Goal: Task Accomplishment & Management: Use online tool/utility

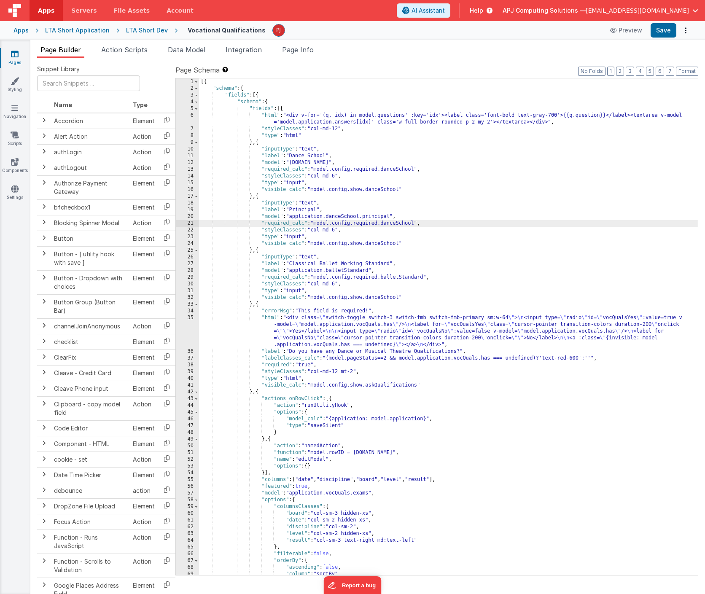
click at [512, 421] on div "[{ "schema" : { "fields" : [{ "schema" : { "fields" : [{ "html" : "<div v-for='…" at bounding box center [448, 333] width 499 height 510
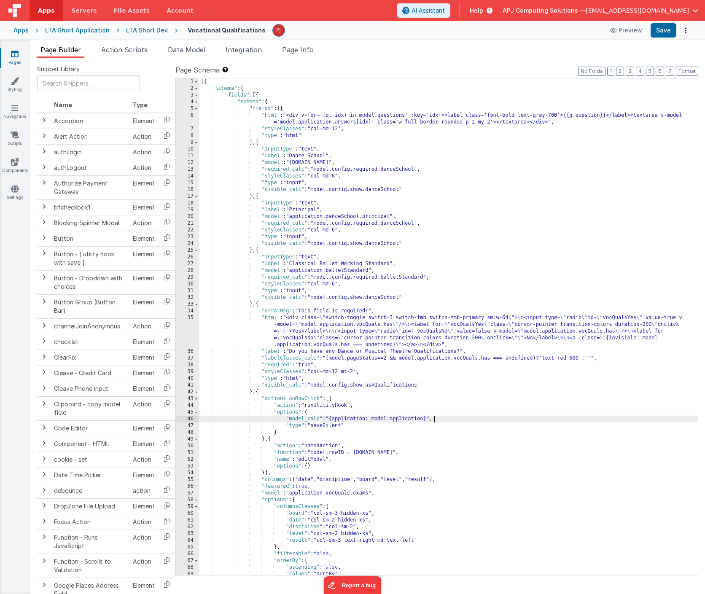
click at [442, 60] on div "Snippet Library Name Type Accordion Element Alert Action Action authLogin Actio…" at bounding box center [367, 332] width 674 height 549
click at [445, 12] on span "AI Assistant" at bounding box center [427, 10] width 33 height 8
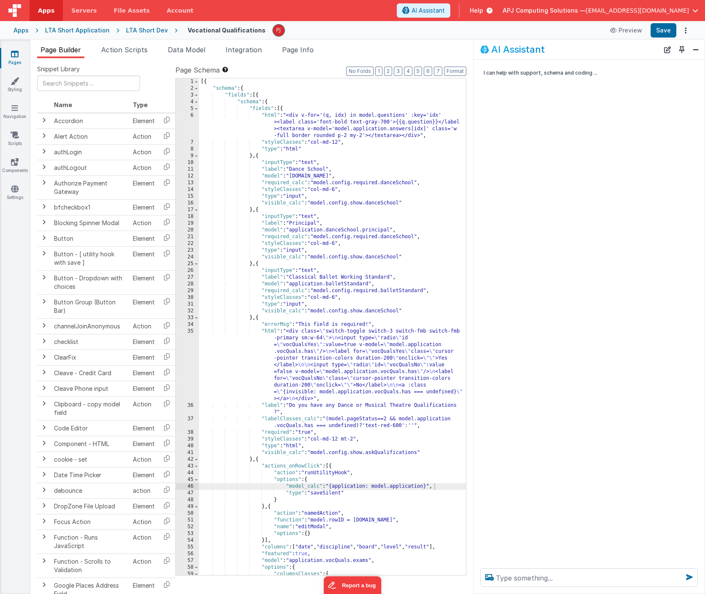
click at [589, 347] on div "I can help with support, schema and coding ..." at bounding box center [588, 311] width 231 height 502
click at [298, 111] on div "[{ "schema" : { "fields" : [{ "schema" : { "fields" : [{ "html" : "<div v-for='…" at bounding box center [332, 333] width 267 height 510
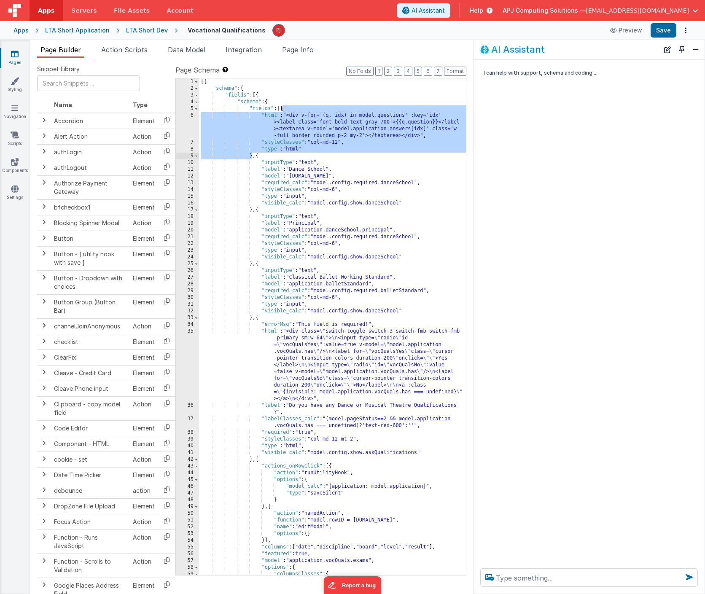
drag, startPoint x: 283, startPoint y: 110, endPoint x: 252, endPoint y: 158, distance: 57.1
click at [252, 158] on div "[{ "schema" : { "fields" : [{ "schema" : { "fields" : [{ "html" : "<div v-for='…" at bounding box center [332, 333] width 267 height 510
click at [518, 581] on textarea at bounding box center [589, 577] width 218 height 19
paste textarea "{ "html": "<div v-for='(q, idx) in model.questions' :key='idx'><label class='fo…"
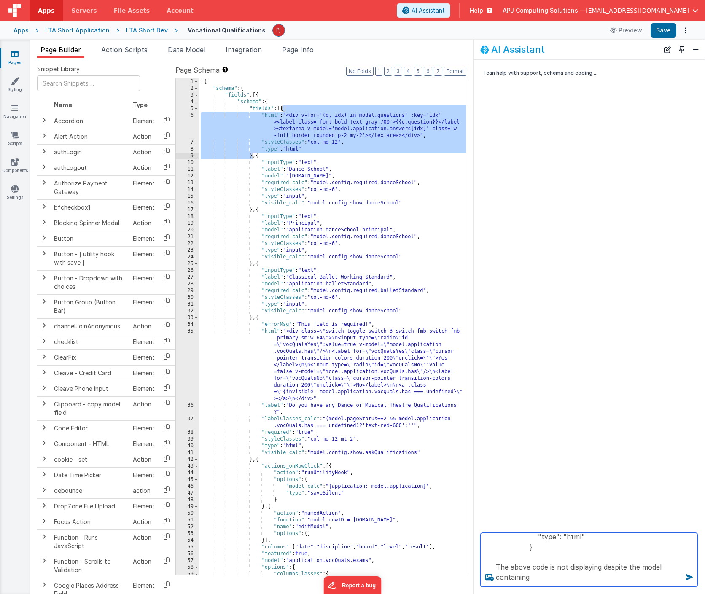
scroll to position [82, 0]
paste textarea ""questions": [ { "question": "How long have you been studying dance for?" }, { …"
type textarea "{ "html": "<div v-for='(q, idx) in model.questions' :key='idx'><label class='fo…"
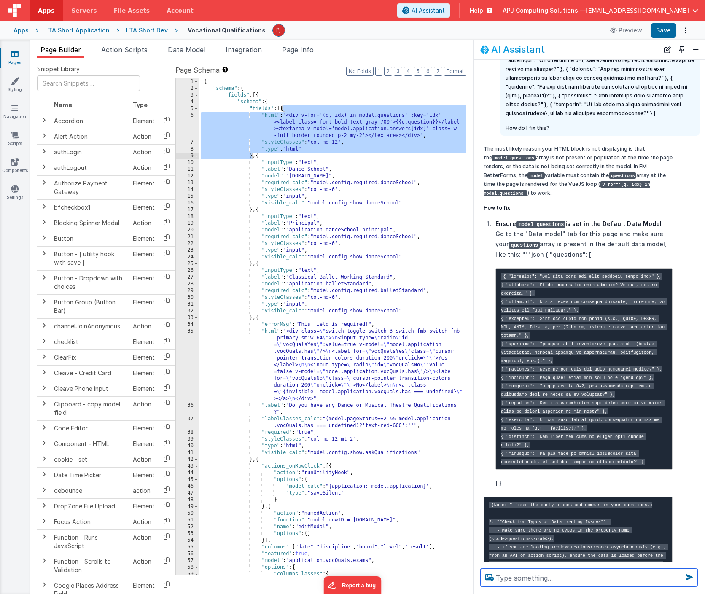
scroll to position [195, 0]
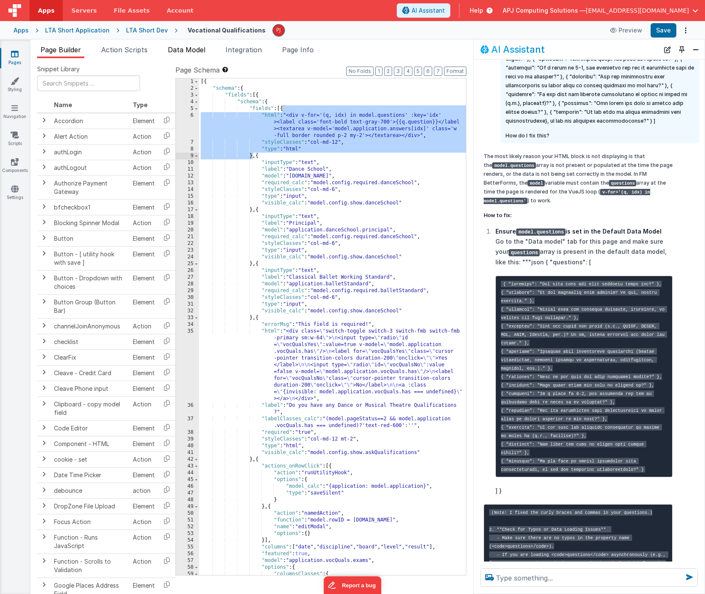
click at [191, 50] on span "Data Model" at bounding box center [187, 50] width 38 height 8
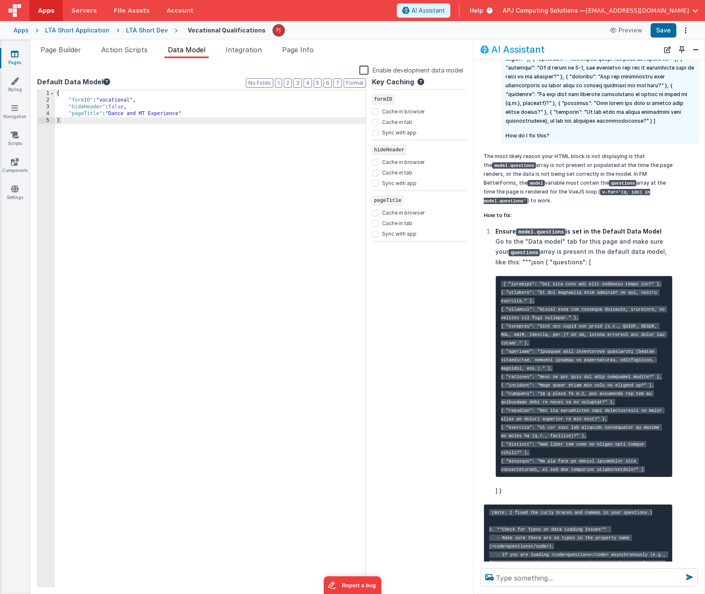
click at [96, 127] on div "{ "formID" : "vocational" , "hideHeader" : false , "pageTitle" : "Dance and MT …" at bounding box center [210, 345] width 311 height 510
click at [221, 111] on div "{ "formID" : "vocational" , "hideHeader" : false , "pageTitle" : "Dance and MT …" at bounding box center [210, 345] width 311 height 510
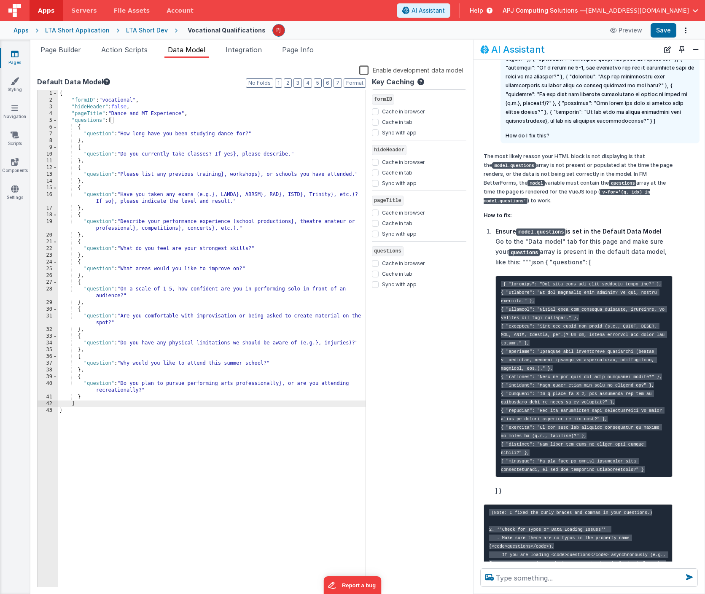
click at [203, 431] on div "{ "formID" : "vocational" , "hideHeader" : false , "pageTitle" : "Dance and MT …" at bounding box center [212, 345] width 308 height 510
click at [665, 30] on button "Save" at bounding box center [663, 30] width 26 height 14
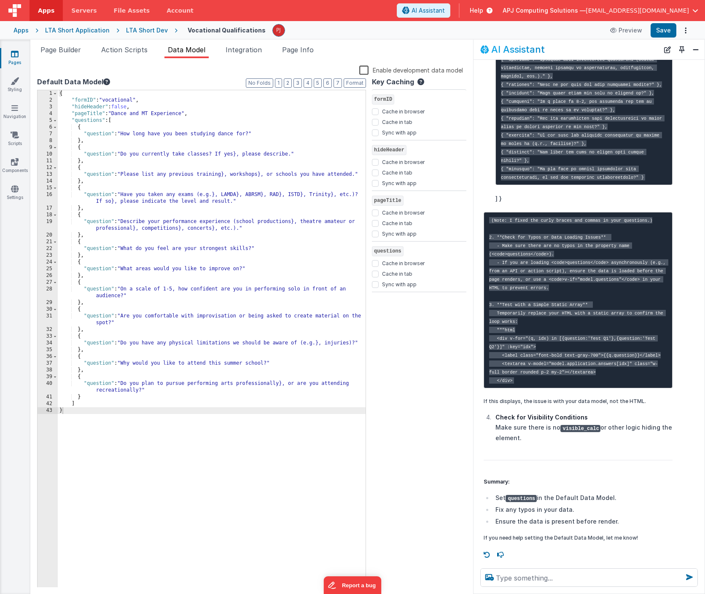
scroll to position [503, 0]
click at [543, 401] on p "If this displays, the issue is with your data model, not the HTML." at bounding box center [577, 401] width 189 height 9
click at [541, 401] on p "If this displays, the issue is with your data model, not the HTML." at bounding box center [577, 401] width 189 height 9
click at [607, 290] on pre "(Note: I fixed the curly braces and commas in your questions.) 2. **Check for T…" at bounding box center [577, 300] width 189 height 176
click at [622, 279] on pre "(Note: I fixed the curly braces and commas in your questions.) 2. **Check for T…" at bounding box center [577, 300] width 189 height 176
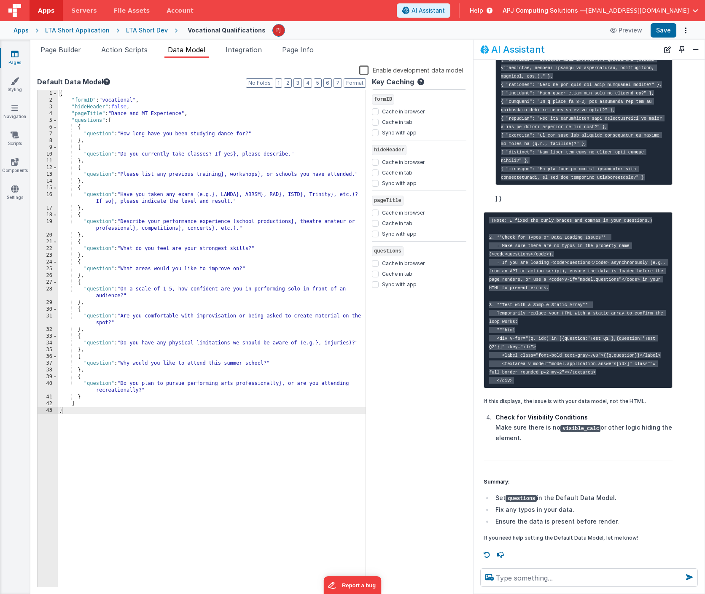
click at [545, 314] on pre "(Note: I fixed the curly braces and commas in your questions.) 2. **Check for T…" at bounding box center [577, 300] width 189 height 176
drag, startPoint x: 505, startPoint y: 321, endPoint x: 517, endPoint y: 371, distance: 51.2
click at [517, 371] on pre "(Note: I fixed the curly braces and commas in your questions.) 2. **Check for T…" at bounding box center [577, 300] width 189 height 176
copy code "html <div v-for="(q, idx) in [{question:'Test Q1'},{question:'Test Q2'}]" :key=…"
click at [64, 46] on span "Page Builder" at bounding box center [60, 50] width 40 height 8
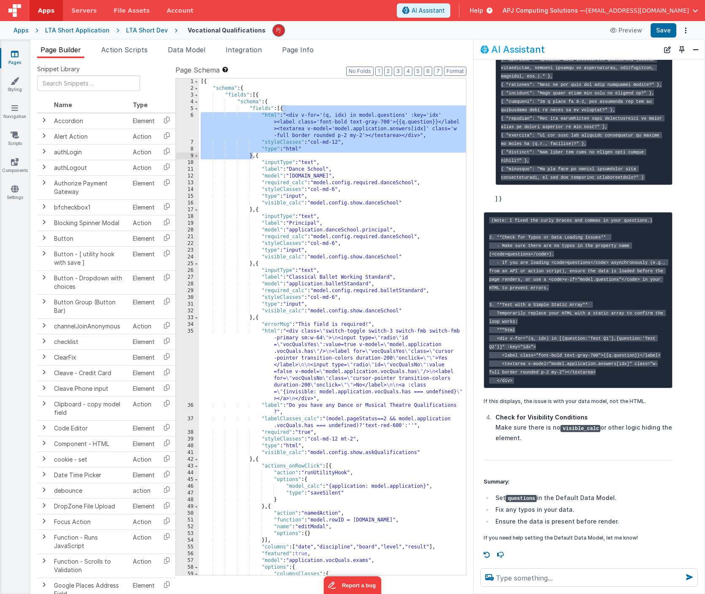
click at [399, 33] on div "Vocational Qualifications Preview Save" at bounding box center [434, 30] width 514 height 14
click at [417, 191] on div "[{ "schema" : { "fields" : [{ "schema" : { "fields" : [{ "html" : "<div v-for='…" at bounding box center [332, 333] width 267 height 510
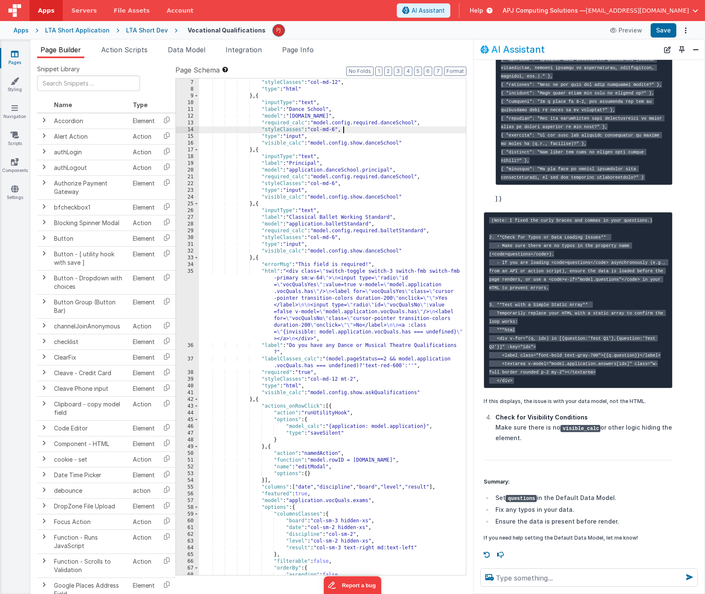
scroll to position [0, 0]
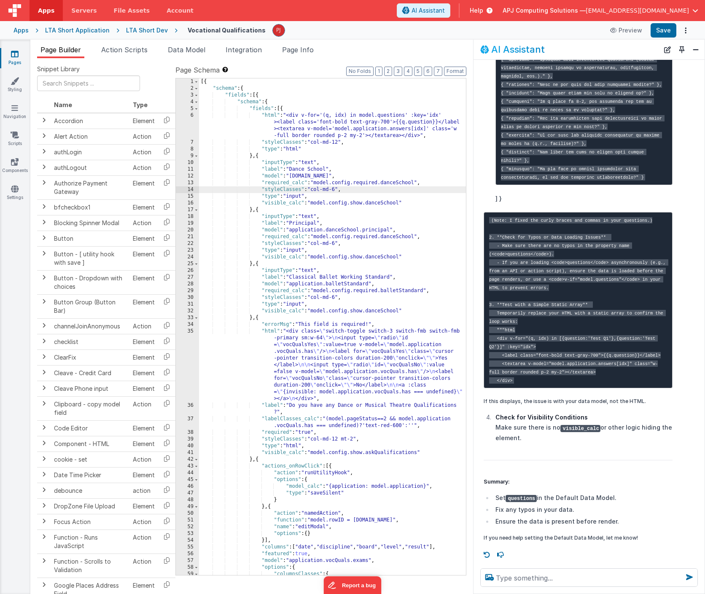
click at [282, 107] on div "[{ "schema" : { "fields" : [{ "schema" : { "fields" : [{ "html" : "<div v-for='…" at bounding box center [332, 333] width 267 height 510
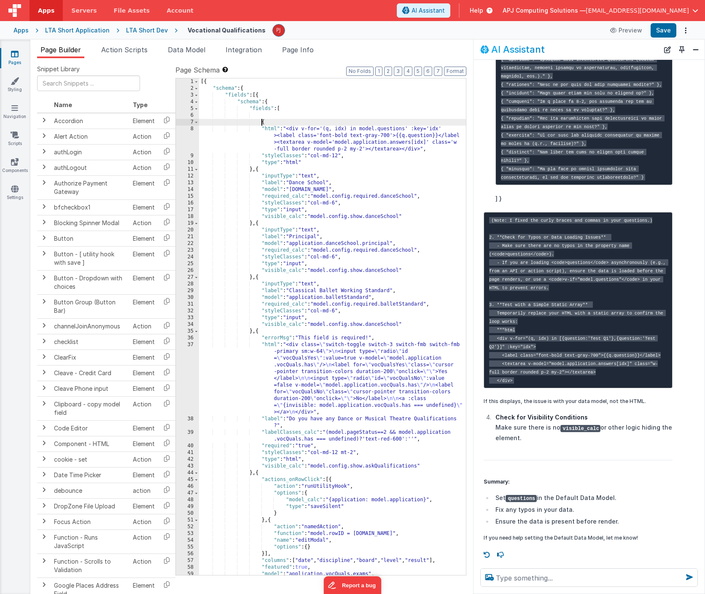
click at [276, 114] on div "[{ "schema" : { "fields" : [{ "schema" : { "fields" : [ { "html" : "<div v-for=…" at bounding box center [332, 333] width 267 height 510
click at [544, 313] on pre "(Note: I fixed the curly braces and commas in your questions.) 2. **Check for T…" at bounding box center [577, 300] width 189 height 176
click at [273, 114] on div "[{ "schema" : { "fields" : [{ "schema" : { "fields" : [ { "html" : "<div v-for=…" at bounding box center [332, 333] width 267 height 510
click at [255, 169] on div "[{ "schema" : { "fields" : [{ "schema" : { "fields" : [ { "html" : "<div v-for=…" at bounding box center [332, 333] width 267 height 510
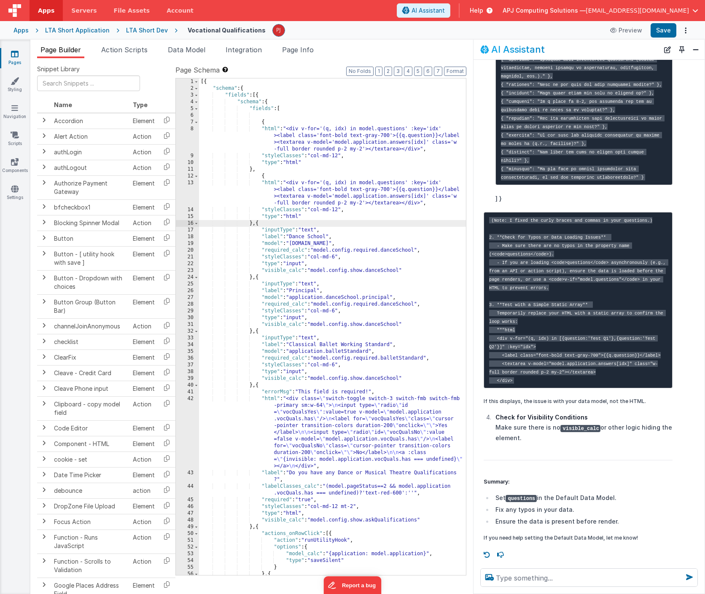
click at [557, 314] on pre "(Note: I fixed the curly braces and commas in your questions.) 2. **Check for T…" at bounding box center [577, 300] width 189 height 176
click at [509, 325] on code "(Note: I fixed the curly braces and commas in your questions.) 2. **Check for T…" at bounding box center [578, 300] width 179 height 167
drag, startPoint x: 497, startPoint y: 330, endPoint x: 514, endPoint y: 373, distance: 45.2
click at [514, 373] on pre "(Note: I fixed the curly braces and commas in your questions.) 2. **Check for T…" at bounding box center [577, 300] width 189 height 176
copy code "<div v-for="(q, idx) in [{question:'Test Q1'},{question:'Test Q2'}]" :key="idx"…"
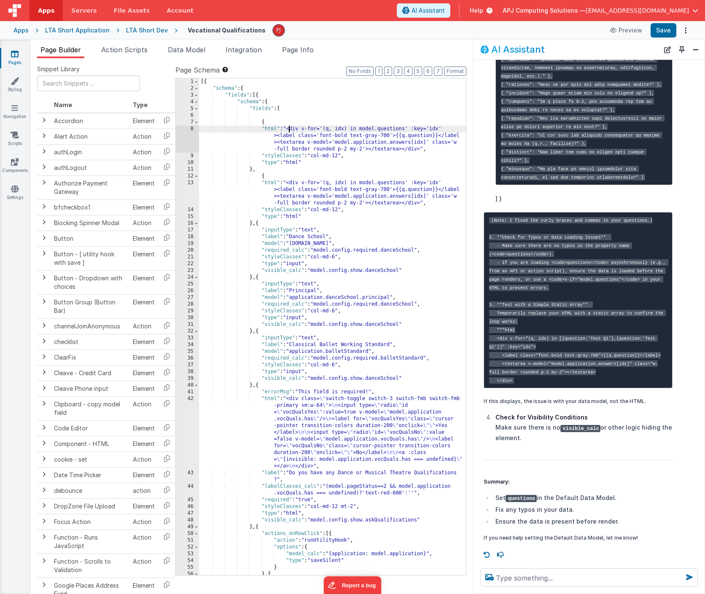
click at [289, 129] on div "[{ "schema" : { "fields" : [{ "schema" : { "fields" : [ { "html" : "<div v-for=…" at bounding box center [332, 333] width 267 height 510
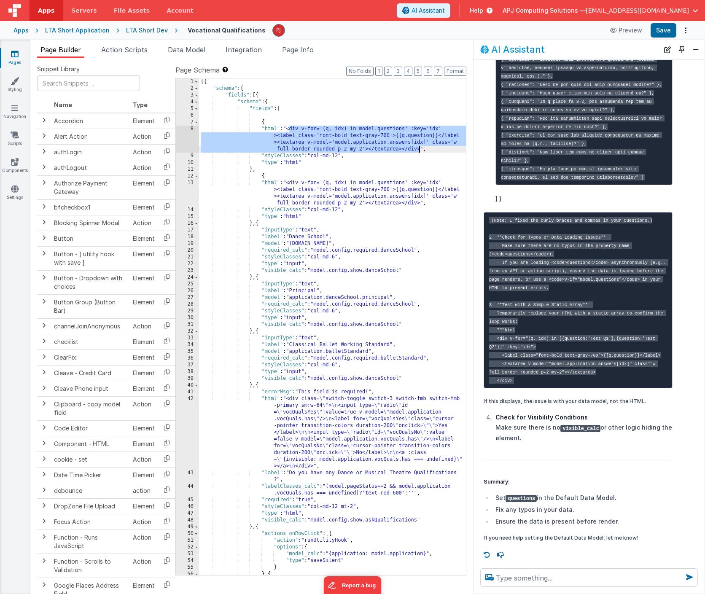
drag, startPoint x: 289, startPoint y: 129, endPoint x: 419, endPoint y: 149, distance: 132.2
click at [419, 149] on div "[{ "schema" : { "fields" : [{ "schema" : { "fields" : [ { "html" : "<div v-for=…" at bounding box center [332, 333] width 267 height 510
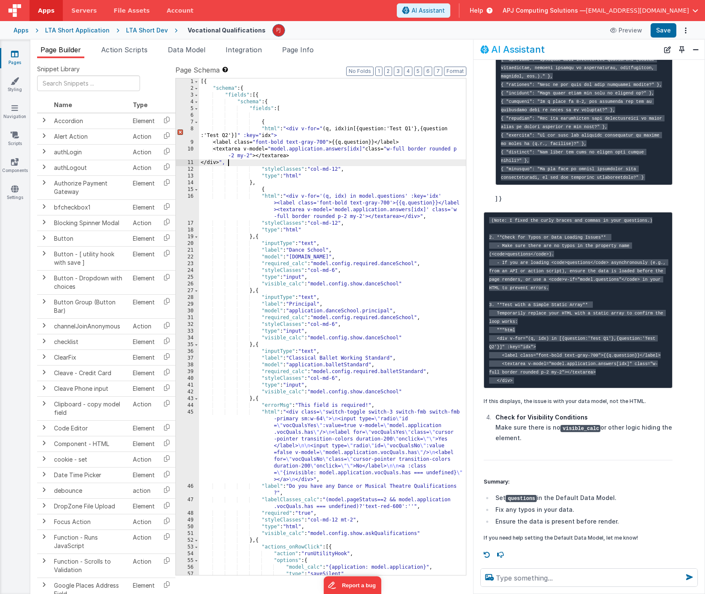
click at [226, 136] on div "[{ "schema" : { "fields" : [{ "schema" : { "fields" : [ { "html" : "<div v-for=…" at bounding box center [332, 333] width 267 height 510
click at [345, 183] on div "[{ "schema" : { "fields" : [{ "schema" : { "fields" : [ { "html" : "<div v-for=…" at bounding box center [332, 333] width 267 height 510
click at [360, 193] on div "[{ "schema" : { "fields" : [{ "schema" : { "fields" : [ { "html" : "<div v-for=…" at bounding box center [332, 333] width 267 height 510
click at [312, 136] on div "[{ "schema" : { "fields" : [{ "schema" : { "fields" : [ { "html" : "<div v-for=…" at bounding box center [332, 333] width 267 height 510
click at [335, 135] on div "[{ "schema" : { "fields" : [{ "schema" : { "fields" : [ { "html" : "<div v-for=…" at bounding box center [332, 333] width 267 height 510
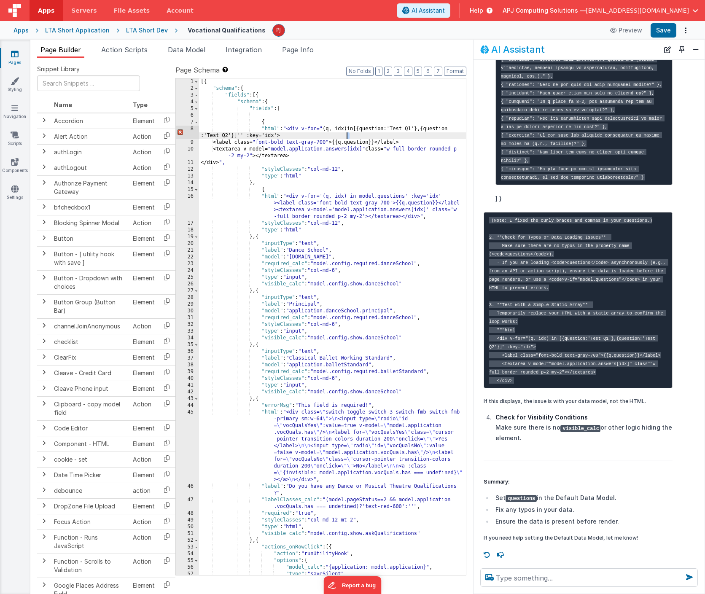
click at [347, 136] on div "[{ "schema" : { "fields" : [{ "schema" : { "fields" : [ { "html" : "<div v-for=…" at bounding box center [332, 333] width 267 height 510
click at [256, 142] on div "[{ "schema" : { "fields" : [{ "schema" : { "fields" : [ { "html" : "<div v-for=…" at bounding box center [332, 333] width 267 height 510
click at [330, 142] on div "[{ "schema" : { "fields" : [{ "schema" : { "fields" : [ { "html" : "<div v-for=…" at bounding box center [332, 333] width 267 height 510
click at [271, 149] on div "[{ "schema" : { "fields" : [{ "schema" : { "fields" : [ { "html" : "<div v-for=…" at bounding box center [332, 333] width 267 height 510
click at [368, 148] on div "[{ "schema" : { "fields" : [{ "schema" : { "fields" : [ { "html" : "<div v-for=…" at bounding box center [332, 333] width 267 height 510
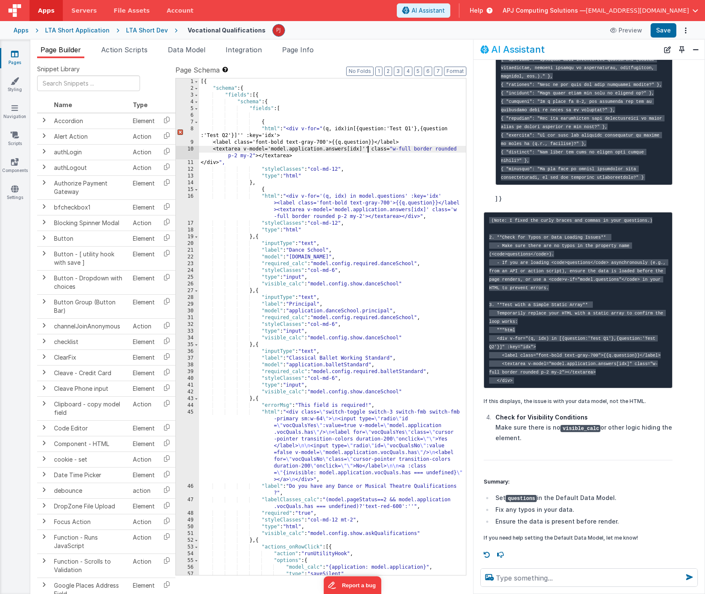
click at [395, 150] on div "[{ "schema" : { "fields" : [{ "schema" : { "fields" : [ { "html" : "<div v-for=…" at bounding box center [332, 333] width 267 height 510
click at [255, 157] on div "[{ "schema" : { "fields" : [{ "schema" : { "fields" : [ { "html" : "<div v-for=…" at bounding box center [332, 333] width 267 height 510
click at [309, 153] on div "[{ "schema" : { "fields" : [{ "schema" : { "fields" : [ { "html" : "<div v-for=…" at bounding box center [332, 333] width 267 height 510
click at [284, 129] on div "[{ "schema" : { "fields" : [{ "schema" : { "fields" : [ { "html" : "<div v-for=…" at bounding box center [332, 333] width 267 height 510
click at [270, 136] on div "[{ "schema" : { "fields" : [{ "schema" : { "fields" : [ { "html" : "<div v-for=…" at bounding box center [332, 333] width 267 height 510
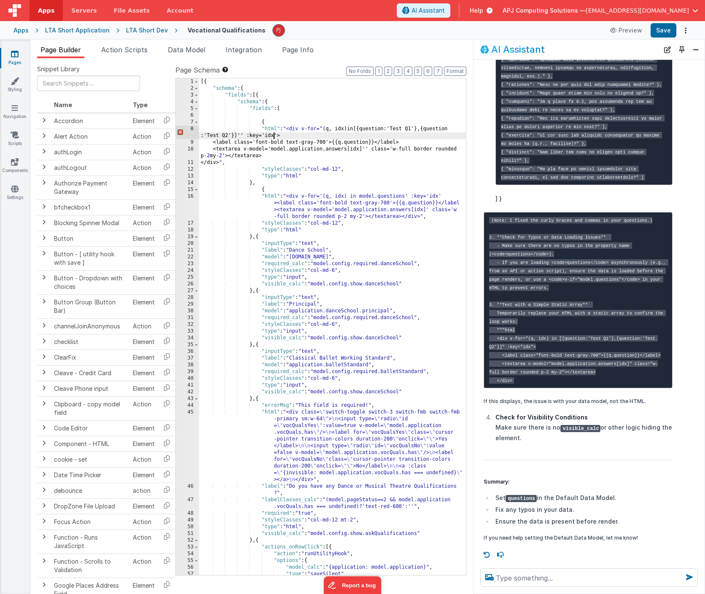
click at [270, 136] on div "[{ "schema" : { "fields" : [{ "schema" : { "fields" : [ { "html" : "<div v-for=…" at bounding box center [332, 333] width 267 height 510
click at [268, 136] on div "[{ "schema" : { "fields" : [{ "schema" : { "fields" : [ { "html" : "<div v-for=…" at bounding box center [332, 333] width 267 height 510
click at [324, 128] on div "[{ "schema" : { "fields" : [{ "schema" : { "fields" : [ { "html" : "<div v-for=…" at bounding box center [332, 333] width 267 height 510
click at [663, 29] on button "Save" at bounding box center [663, 30] width 26 height 14
click at [335, 157] on div "[{ "schema" : { "fields" : [{ "schema" : { "fields" : [ { "html" : "<div v-for=…" at bounding box center [332, 333] width 267 height 510
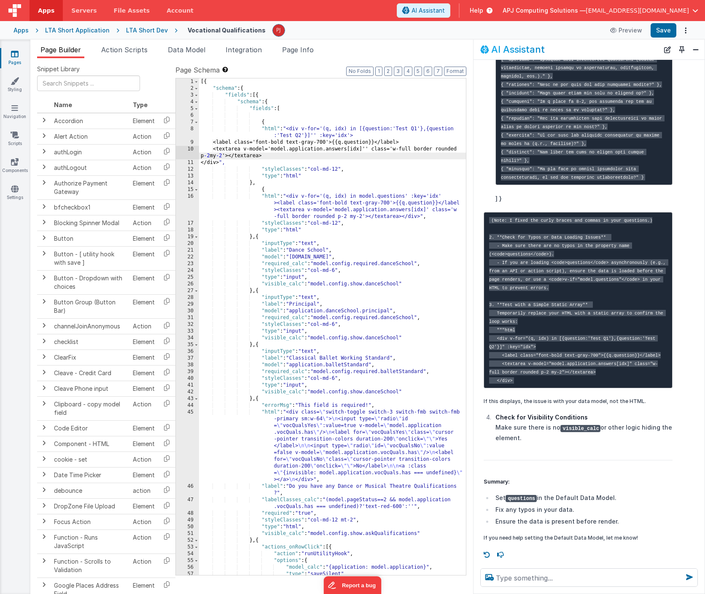
click at [371, 149] on div "[{ "schema" : { "fields" : [{ "schema" : { "fields" : [ { "html" : "<div v-for=…" at bounding box center [332, 333] width 267 height 510
click at [374, 150] on div "[{ "schema" : { "fields" : [{ "schema" : { "fields" : [ { "html" : "<div v-for=…" at bounding box center [332, 333] width 267 height 510
click at [618, 368] on pre "(Note: I fixed the curly braces and commas in your questions.) 2. **Check for T…" at bounding box center [577, 300] width 189 height 176
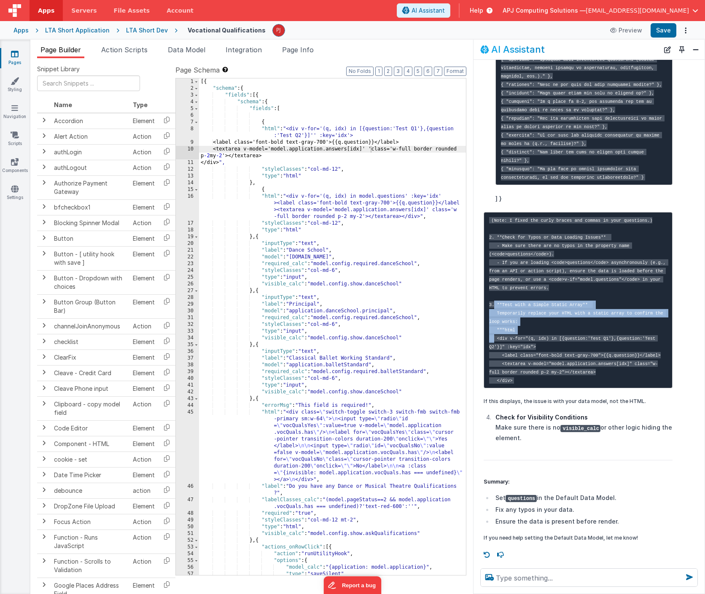
drag, startPoint x: 539, startPoint y: 322, endPoint x: 471, endPoint y: 271, distance: 85.1
click at [472, 272] on section "Pages Styling Navigation Scripts Components Settings Page Builder Action Script…" at bounding box center [352, 317] width 705 height 554
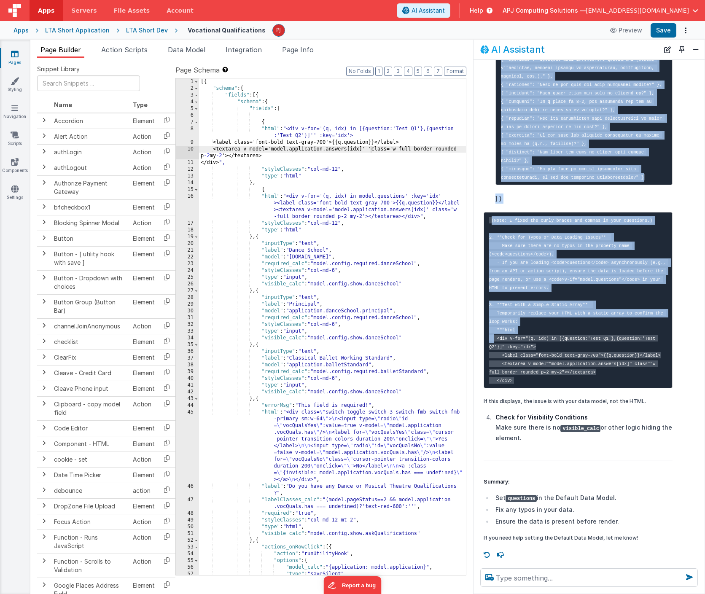
click at [391, 183] on div "[{ "schema" : { "fields" : [{ "schema" : { "fields" : [ { "html" : "<div v-for=…" at bounding box center [332, 333] width 267 height 510
click at [374, 148] on div "[{ "schema" : { "fields" : [{ "schema" : { "fields" : [ { "html" : "<div v-for=…" at bounding box center [332, 333] width 267 height 510
click at [317, 137] on div "[{ "schema" : { "fields" : [{ "schema" : { "fields" : [ { "html" : "<div v-for=…" at bounding box center [332, 333] width 267 height 510
click at [662, 27] on button "Save" at bounding box center [663, 30] width 26 height 14
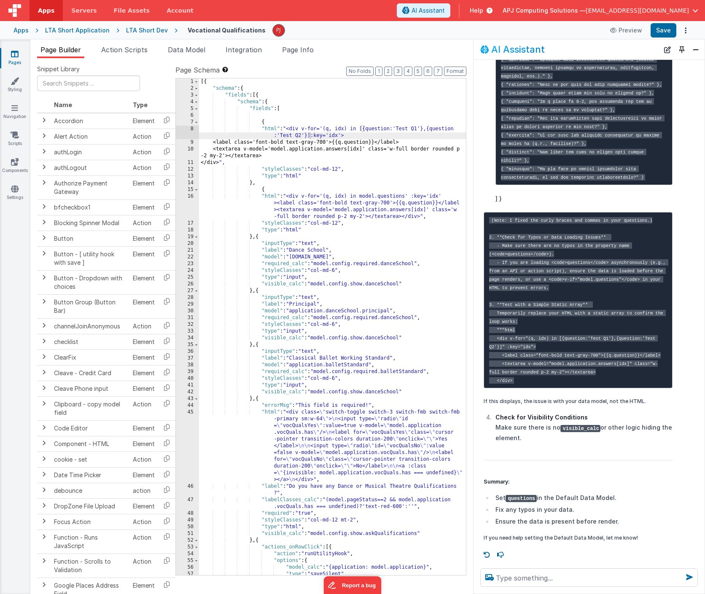
click at [373, 164] on div "[{ "schema" : { "fields" : [{ "schema" : { "fields" : [ { "html" : "<div v-for=…" at bounding box center [332, 333] width 267 height 510
click at [580, 259] on pre "(Note: I fixed the curly braces and commas in your questions.) 2. **Check for T…" at bounding box center [577, 300] width 189 height 176
click at [627, 295] on pre "(Note: I fixed the curly braces and commas in your questions.) 2. **Check for T…" at bounding box center [577, 300] width 189 height 176
click at [600, 372] on pre "(Note: I fixed the curly braces and commas in your questions.) 2. **Check for T…" at bounding box center [577, 300] width 189 height 176
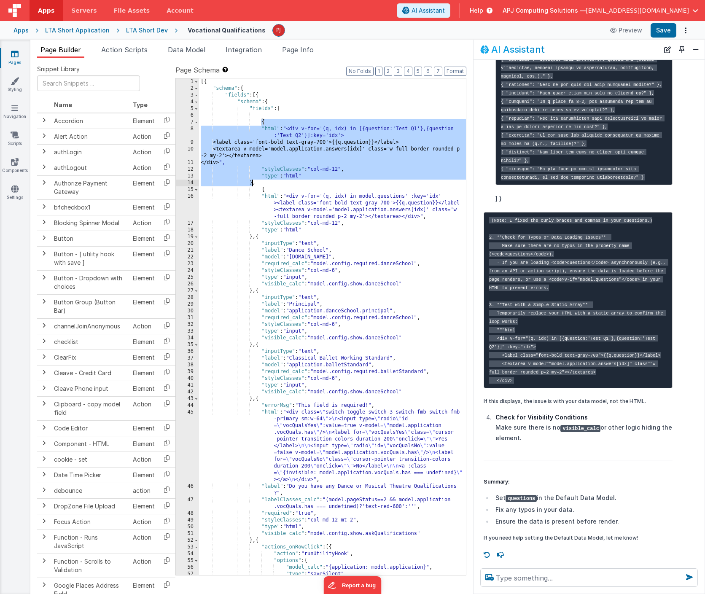
drag, startPoint x: 262, startPoint y: 121, endPoint x: 252, endPoint y: 182, distance: 61.5
click at [252, 182] on div "[{ "schema" : { "fields" : [{ "schema" : { "fields" : [ { "html" : "<div v-for=…" at bounding box center [332, 333] width 267 height 510
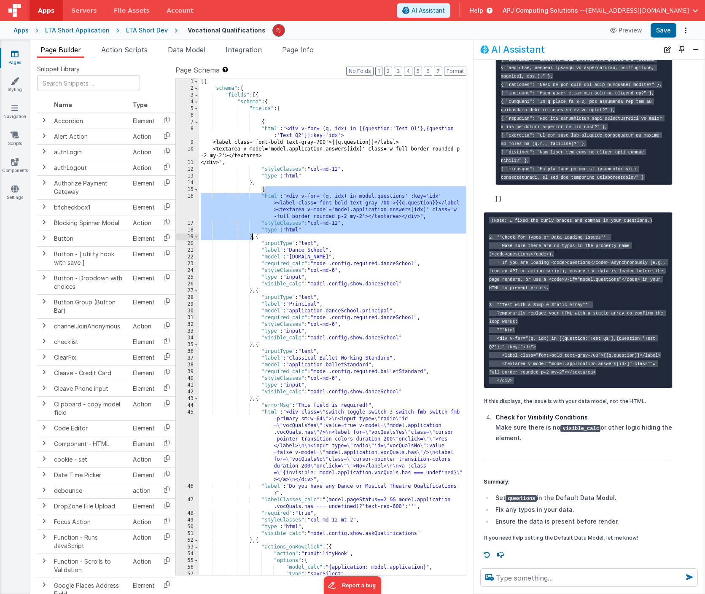
drag, startPoint x: 263, startPoint y: 190, endPoint x: 252, endPoint y: 236, distance: 47.6
click at [252, 236] on div "[{ "schema" : { "fields" : [{ "schema" : { "fields" : [ { "html" : "<div v-for=…" at bounding box center [332, 333] width 267 height 510
click at [514, 577] on textarea at bounding box center [589, 577] width 218 height 19
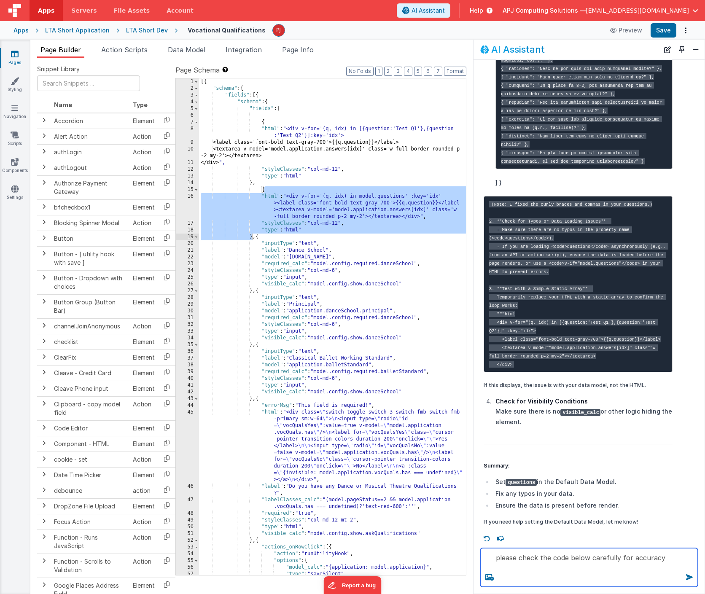
paste textarea ""html": "<div v-for='(q, idx) in model.questions' :key='idx'><label class='font…"
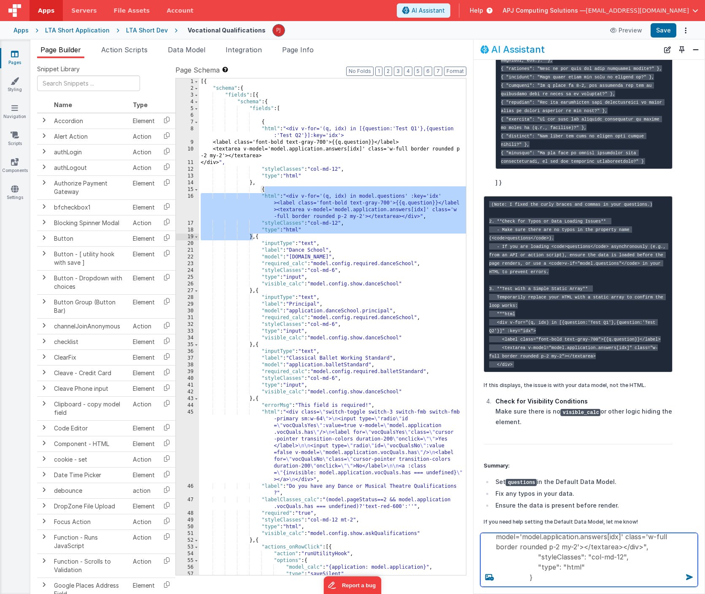
type textarea "please check the code below carefully for accuracy "html": "<div v-for='(q, idx…"
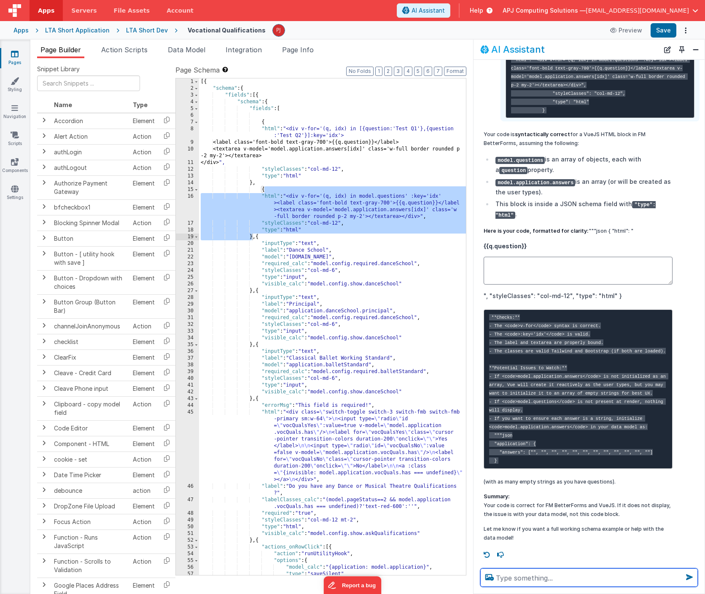
scroll to position [1055, 0]
click at [580, 226] on p "Here is your code, formatted for clarity: """json { "html": "" at bounding box center [577, 230] width 189 height 9
click at [547, 241] on div "{{q.question}}" at bounding box center [577, 266] width 189 height 50
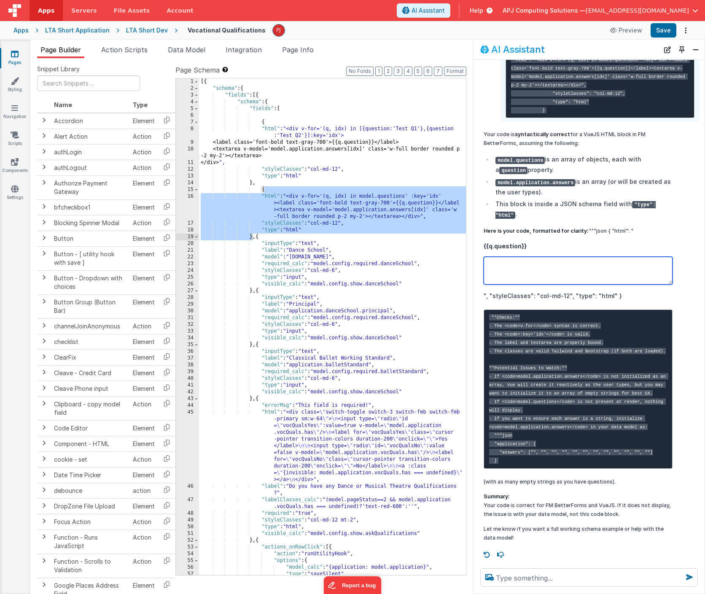
click at [534, 257] on textarea at bounding box center [577, 271] width 189 height 28
click at [548, 241] on div "{{q.question}}" at bounding box center [577, 266] width 189 height 50
click at [593, 336] on pre "**Checks:** - The <code>v-for</code> syntax is correct. - The <code>:key='idx'<…" at bounding box center [577, 388] width 189 height 159
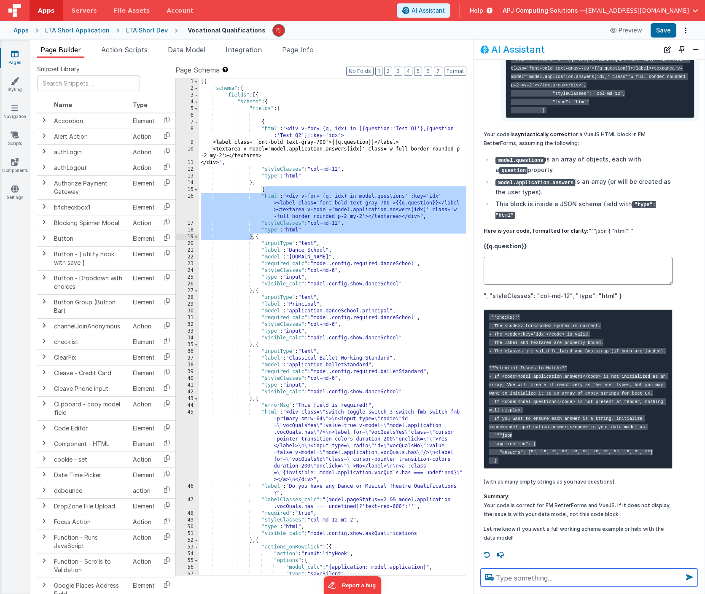
click at [520, 579] on textarea at bounding box center [589, 577] width 218 height 19
click at [191, 48] on span "Data Model" at bounding box center [187, 50] width 38 height 8
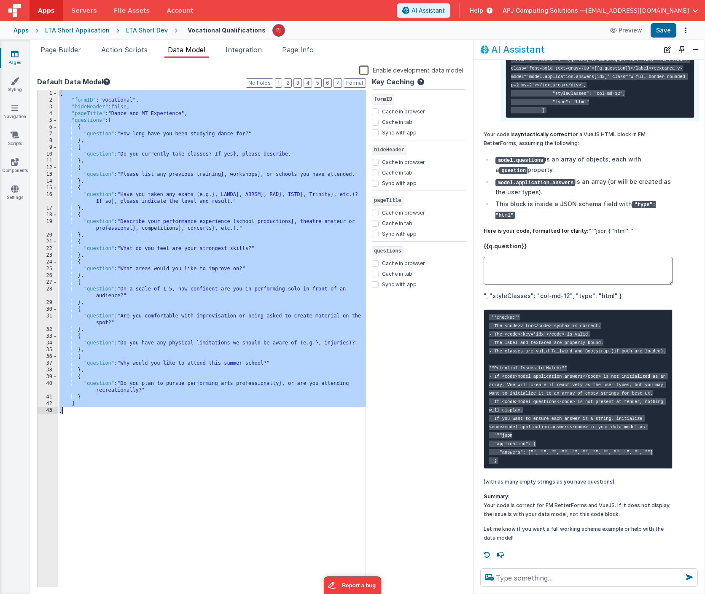
drag, startPoint x: 60, startPoint y: 94, endPoint x: 68, endPoint y: 417, distance: 323.8
click at [68, 417] on div "{ "formID" : "vocational" , "hideHeader" : false , "pageTitle" : "Dance and MT …" at bounding box center [212, 345] width 308 height 510
click at [513, 580] on textarea at bounding box center [589, 577] width 218 height 19
click at [508, 575] on textarea at bounding box center [589, 577] width 218 height 19
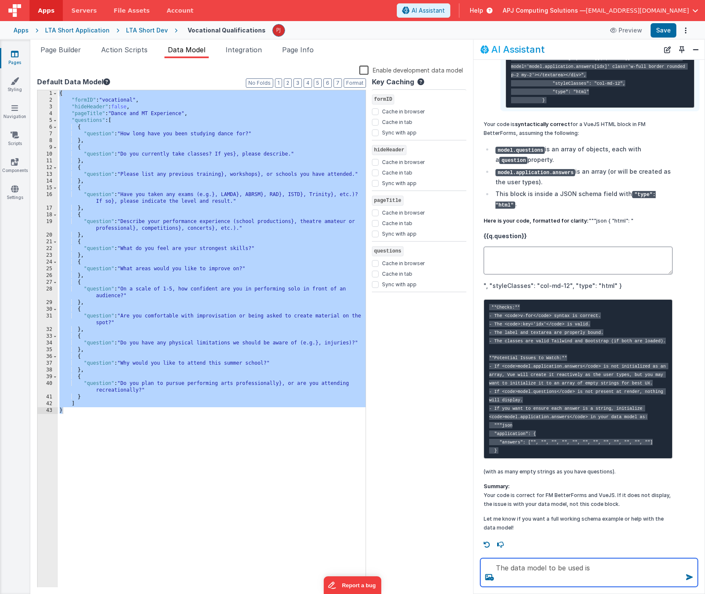
paste textarea "{ "formID": "vocational", "hideHeader": false, "pageTitle": "Dance and MT Exper…"
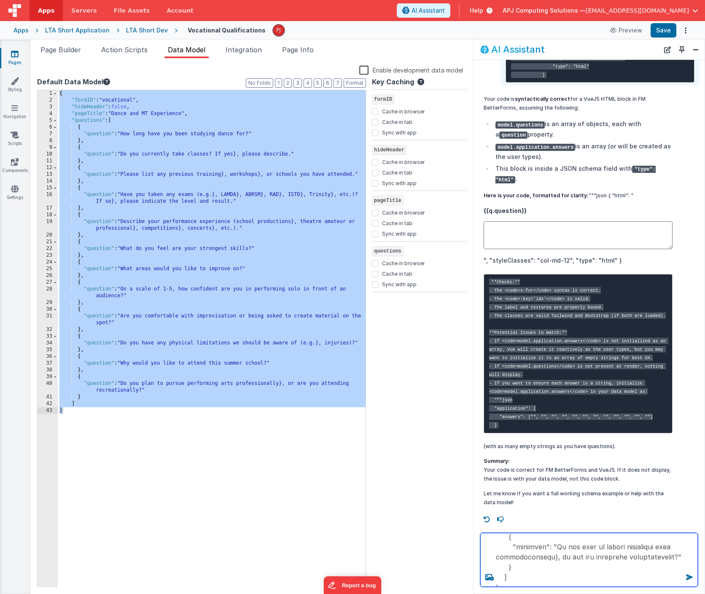
type textarea "The data model to be used is { "formID": "vocational", "hideHeader": false, "pa…"
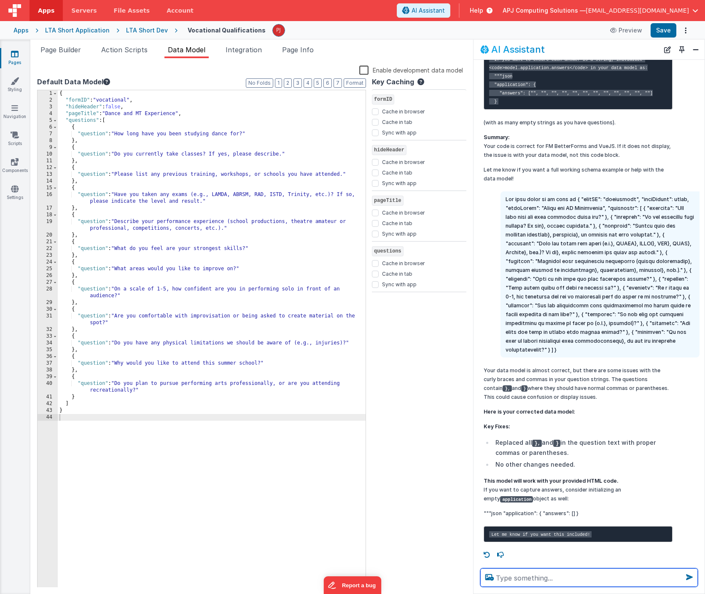
scroll to position [1431, 0]
click at [662, 29] on button "Save" at bounding box center [663, 30] width 26 height 14
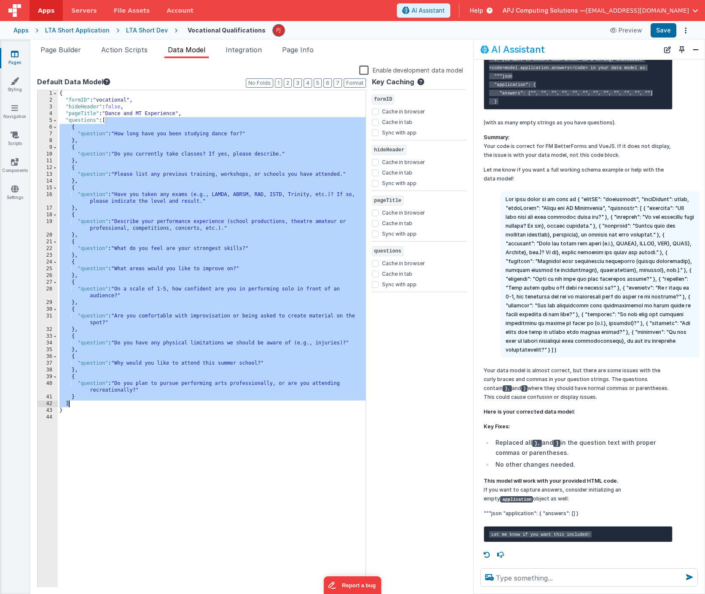
drag, startPoint x: 106, startPoint y: 123, endPoint x: 72, endPoint y: 403, distance: 282.8
click at [72, 403] on div "{ "formID" : "vocational" , "hideHeader" : false , "pageTitle" : "Dance and MT …" at bounding box center [212, 345] width 308 height 510
click at [64, 46] on span "Page Builder" at bounding box center [60, 50] width 40 height 8
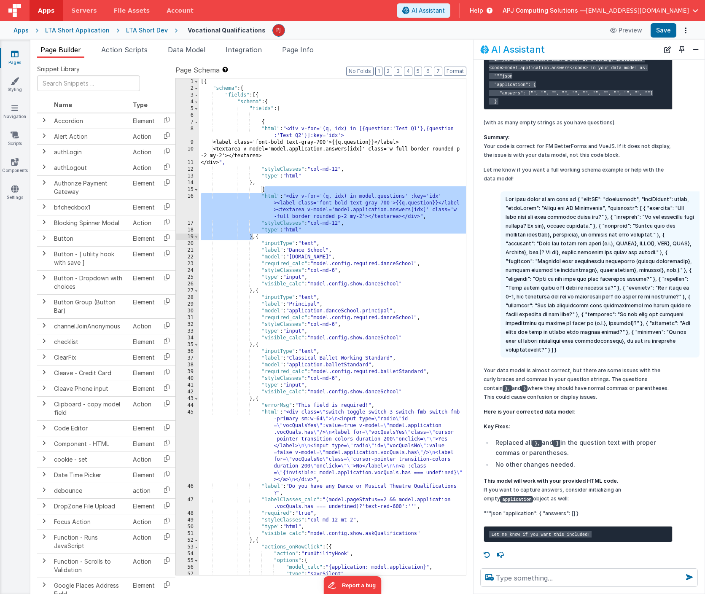
click at [320, 121] on div "[{ "schema" : { "fields" : [{ "schema" : { "fields" : [ { "html" : "<div v-for=…" at bounding box center [332, 333] width 267 height 510
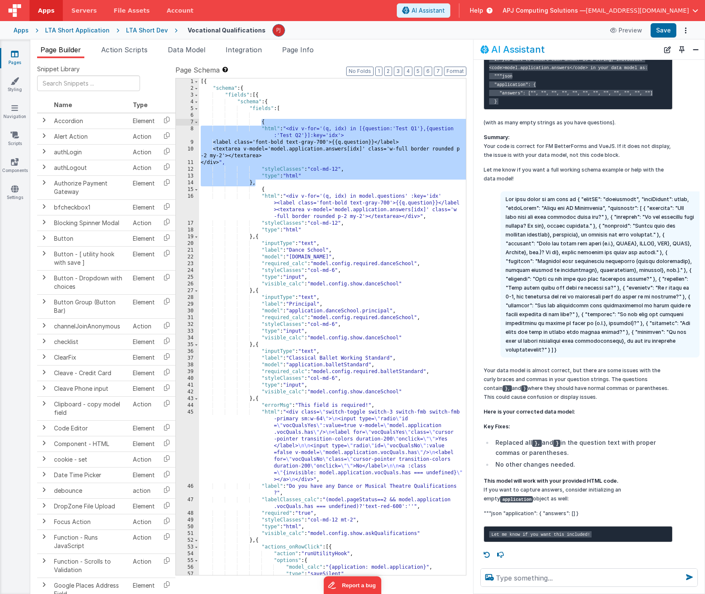
drag, startPoint x: 256, startPoint y: 184, endPoint x: 261, endPoint y: 123, distance: 61.7
click at [261, 123] on div "[{ "schema" : { "fields" : [{ "schema" : { "fields" : [ { "html" : "<div v-for=…" at bounding box center [332, 333] width 267 height 510
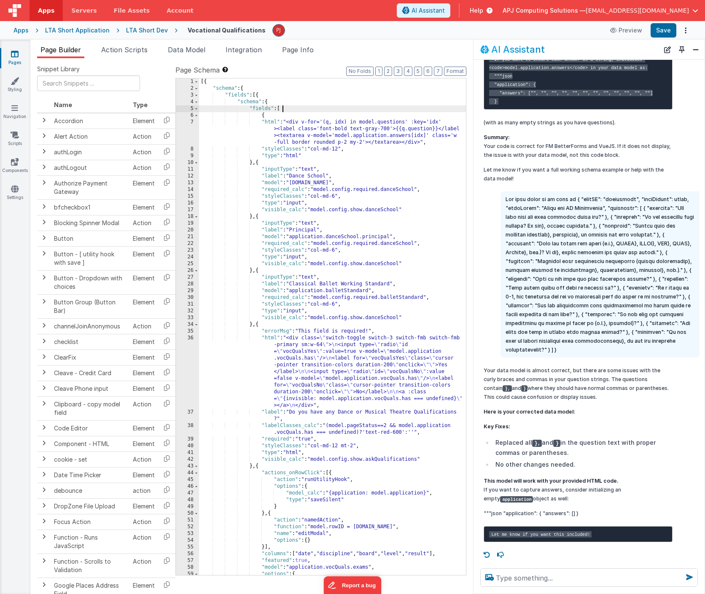
click at [405, 153] on div "[{ "schema" : { "fields" : [{ "schema" : { "fields" : [ { "html" : "<div v-for=…" at bounding box center [332, 333] width 267 height 510
click at [665, 31] on button "Save" at bounding box center [663, 30] width 26 height 14
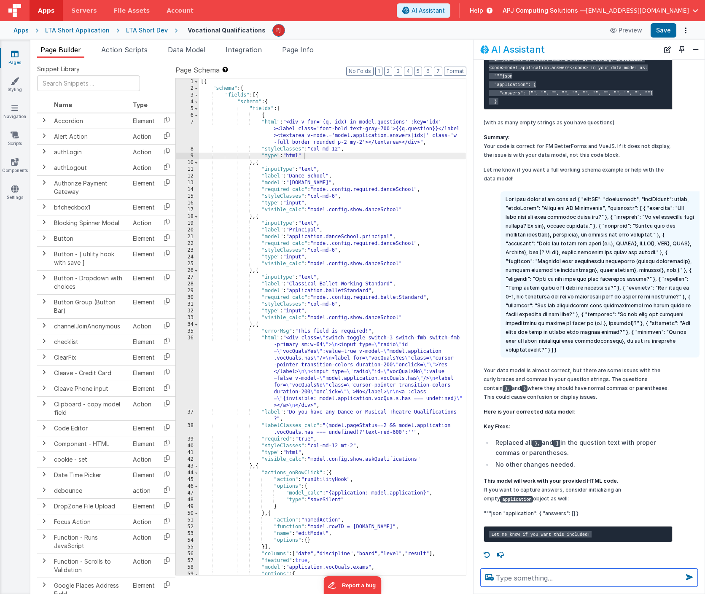
click at [552, 582] on textarea at bounding box center [589, 577] width 218 height 19
type textarea "The vueJS code is not displaying anything on the page"
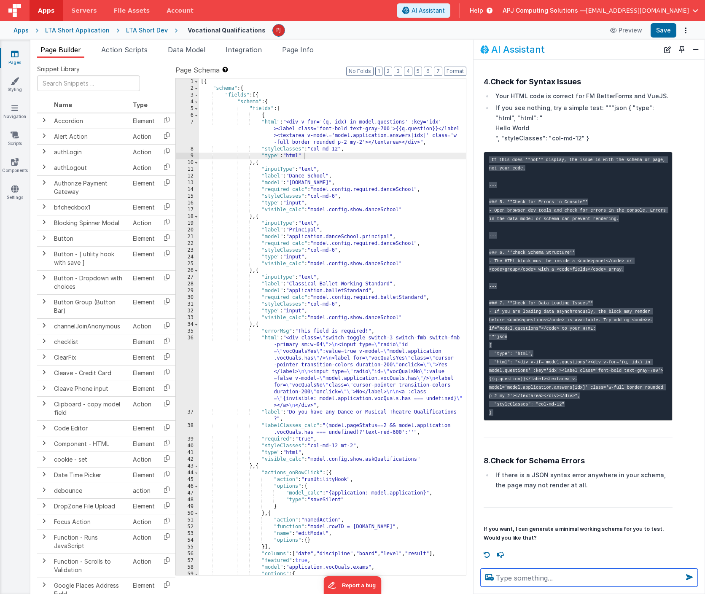
scroll to position [2487, 0]
click at [291, 328] on div "[{ "schema" : { "fields" : [{ "schema" : { "fields" : [ { "html" : "<div v-for=…" at bounding box center [332, 333] width 267 height 510
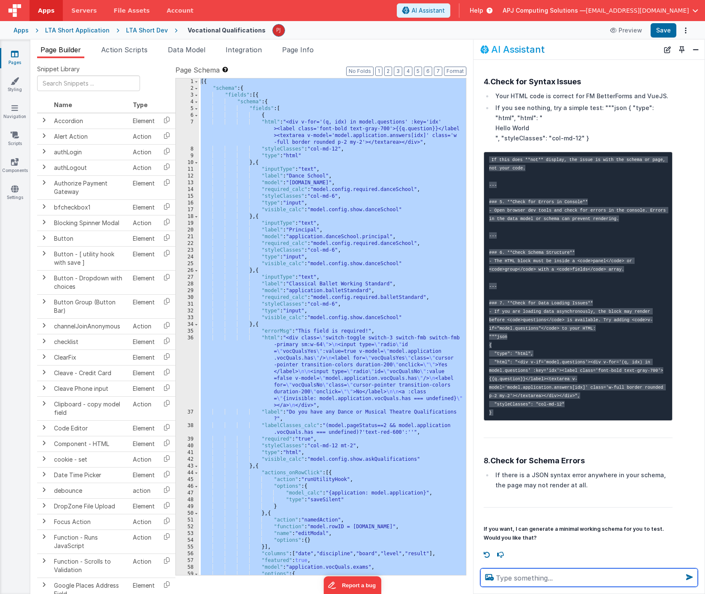
click at [516, 579] on textarea at bounding box center [589, 577] width 218 height 19
type textarea "yes"
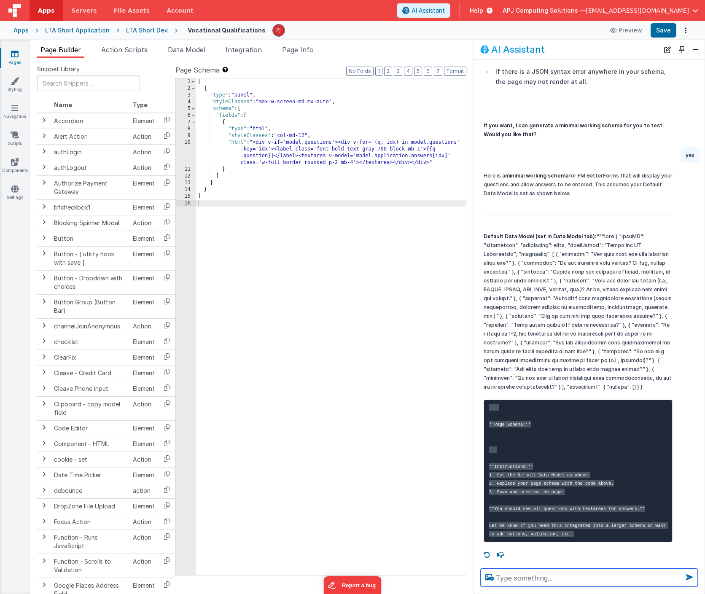
scroll to position [2907, 0]
click at [604, 233] on p "Default Data Model (set in Data Model tab):" at bounding box center [577, 311] width 189 height 159
drag, startPoint x: 611, startPoint y: 219, endPoint x: 611, endPoint y: 368, distance: 148.8
click at [611, 368] on p "Default Data Model (set in Data Model tab):" at bounding box center [577, 311] width 189 height 159
copy p "{ "formID": "vocational", "hideHeader": false, "pageTitle": "Dance and MT Exper…"
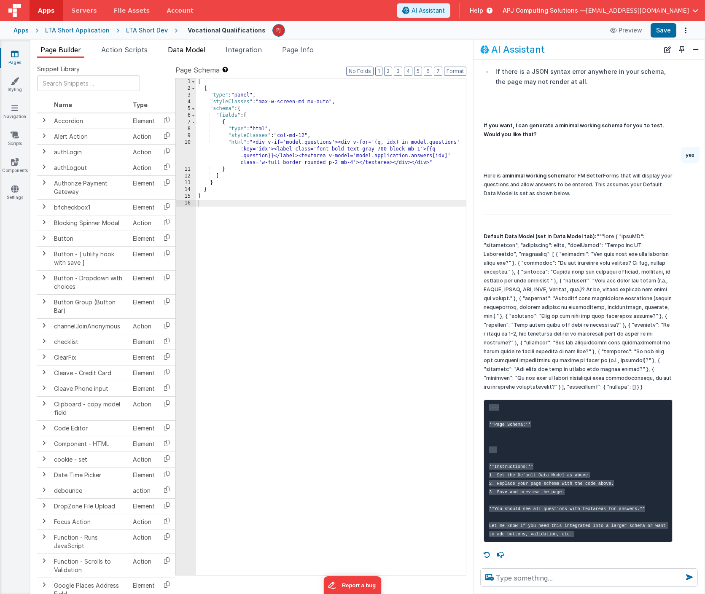
click at [192, 50] on span "Data Model" at bounding box center [187, 50] width 38 height 8
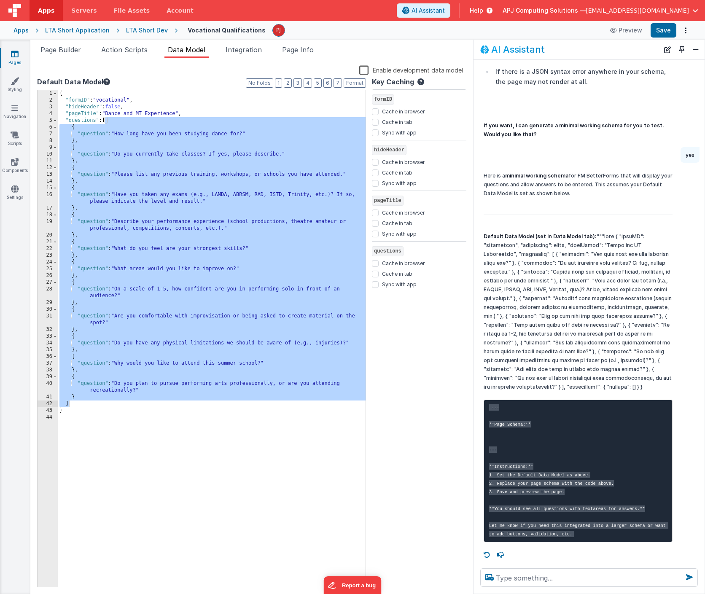
click at [123, 309] on div "{ "formID" : "vocational" , "hideHeader" : false , "pageTitle" : "Dance and MT …" at bounding box center [212, 345] width 308 height 510
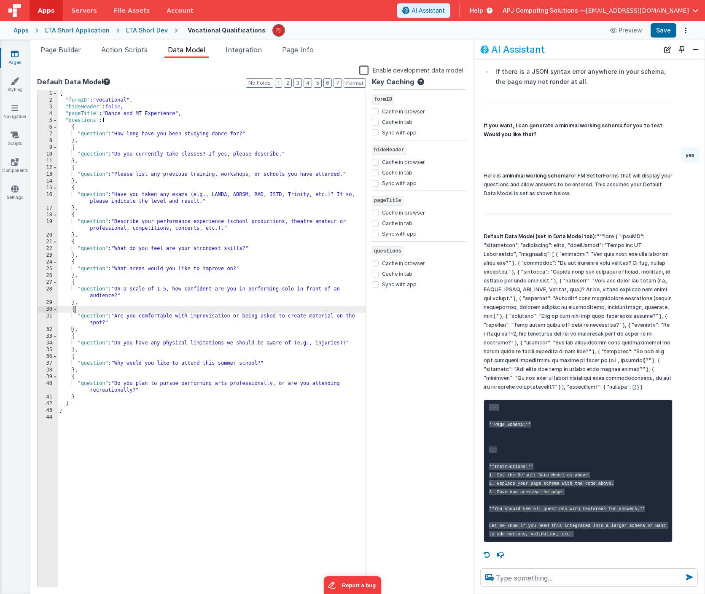
click at [122, 411] on div "{ "formID" : "vocational" , "hideHeader" : false , "pageTitle" : "Dance and MT …" at bounding box center [212, 345] width 308 height 510
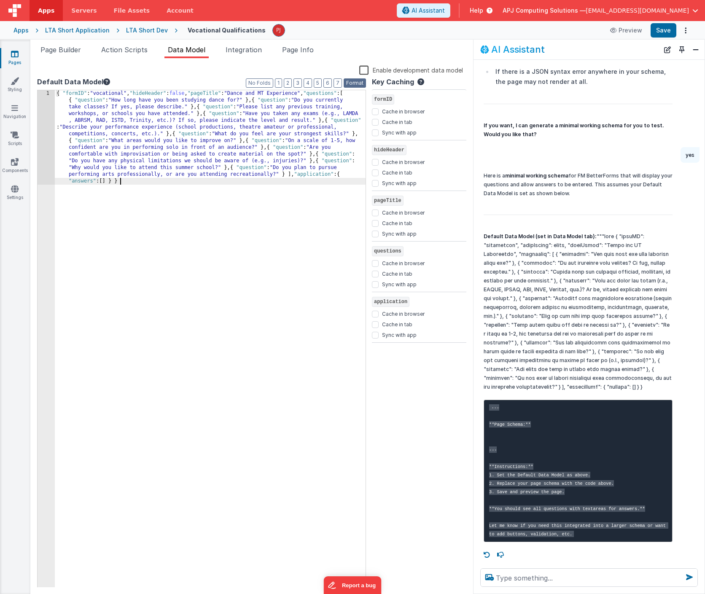
click at [354, 81] on button "Format" at bounding box center [355, 82] width 22 height 9
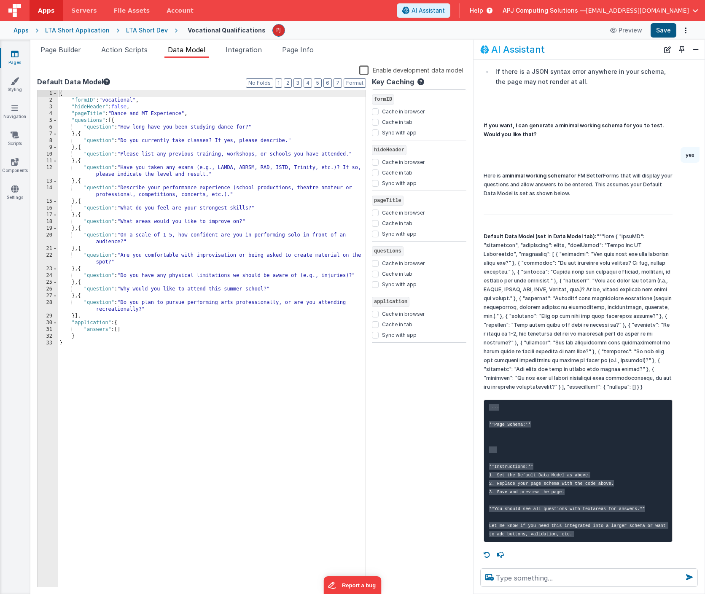
click at [664, 29] on button "Save" at bounding box center [663, 30] width 26 height 14
click at [520, 578] on textarea at bounding box center [589, 577] width 218 height 19
type textarea "your test code displays nothing"
click at [241, 51] on span "Integration" at bounding box center [244, 50] width 36 height 8
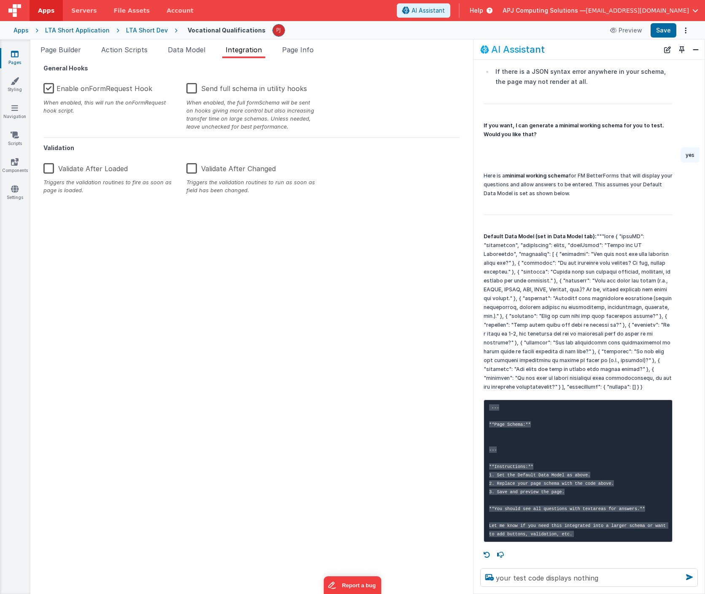
click at [46, 88] on label "Enable onFormRequest Hook" at bounding box center [97, 87] width 109 height 18
click at [0, 0] on input "Enable onFormRequest Hook" at bounding box center [0, 0] width 0 height 0
click at [663, 31] on button "Save" at bounding box center [663, 30] width 26 height 14
click at [49, 88] on label "Enable onFormRequest Hook" at bounding box center [98, 87] width 110 height 18
click at [0, 0] on input "Enable onFormRequest Hook" at bounding box center [0, 0] width 0 height 0
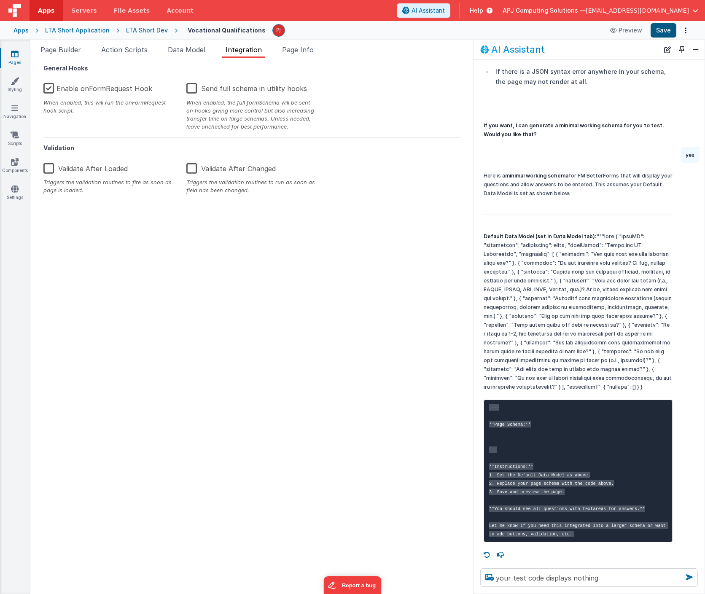
click at [663, 28] on button "Save" at bounding box center [663, 30] width 26 height 14
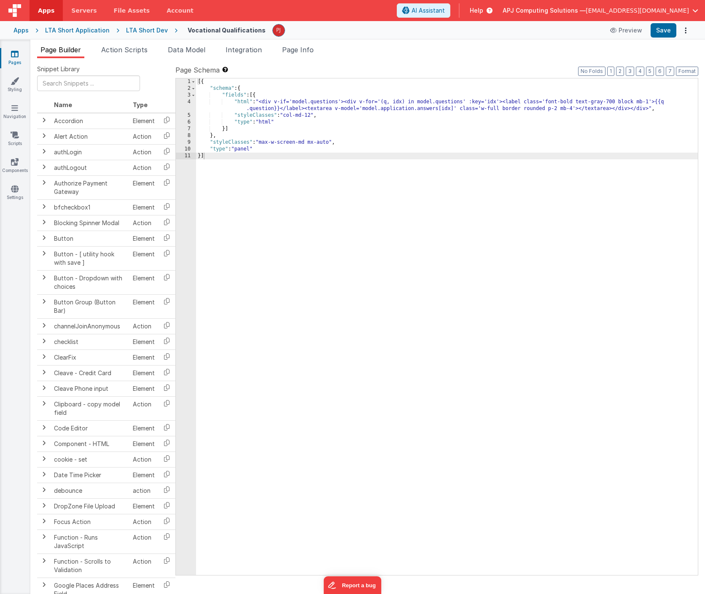
click at [216, 157] on div "[{ "schema" : { "fields" : [{ "html" : "<div v-if='model.questions'><div v-for=…" at bounding box center [447, 333] width 502 height 510
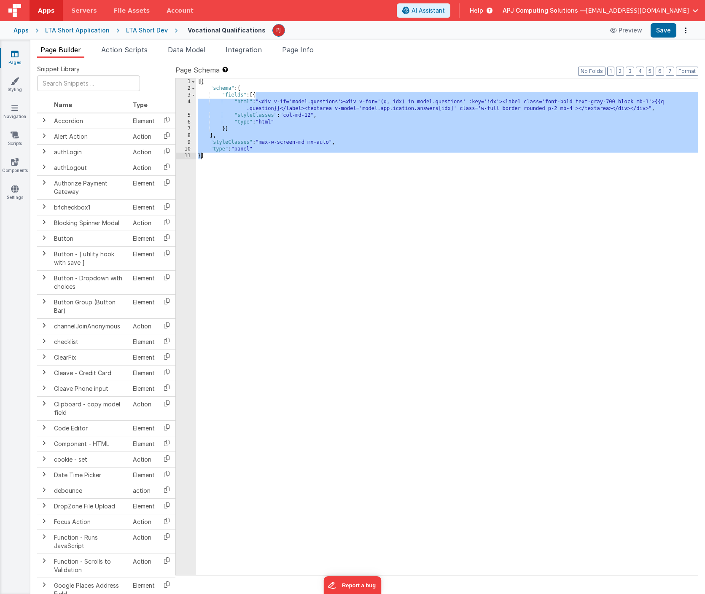
drag, startPoint x: 255, startPoint y: 97, endPoint x: 201, endPoint y: 156, distance: 80.5
click at [201, 156] on div "[{ "schema" : { "fields" : [{ "html" : "<div v-if='model.questions'><div v-for=…" at bounding box center [447, 333] width 502 height 510
click at [266, 261] on div "[{ "schema" : { "fields" : [{ "html" : "<div v-if='model.questions'><div v-for=…" at bounding box center [447, 333] width 502 height 510
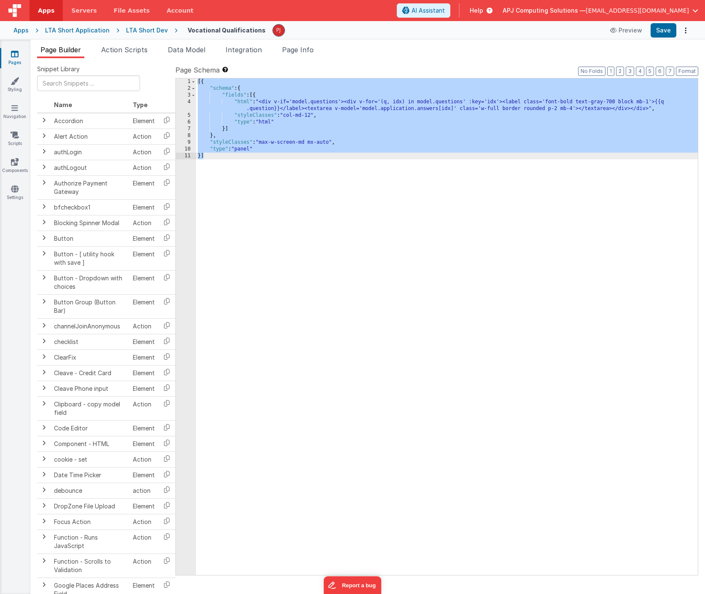
scroll to position [805, 0]
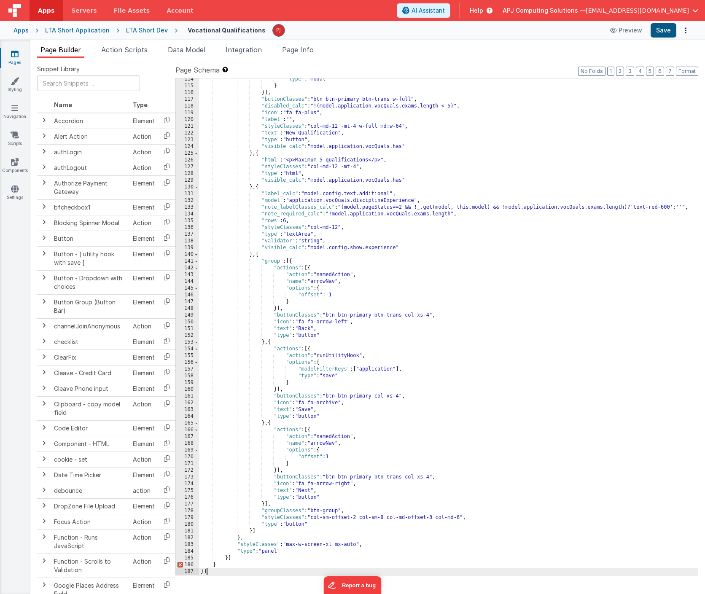
click at [665, 31] on button "Save" at bounding box center [663, 30] width 26 height 14
click at [248, 50] on span "Integration" at bounding box center [244, 50] width 36 height 8
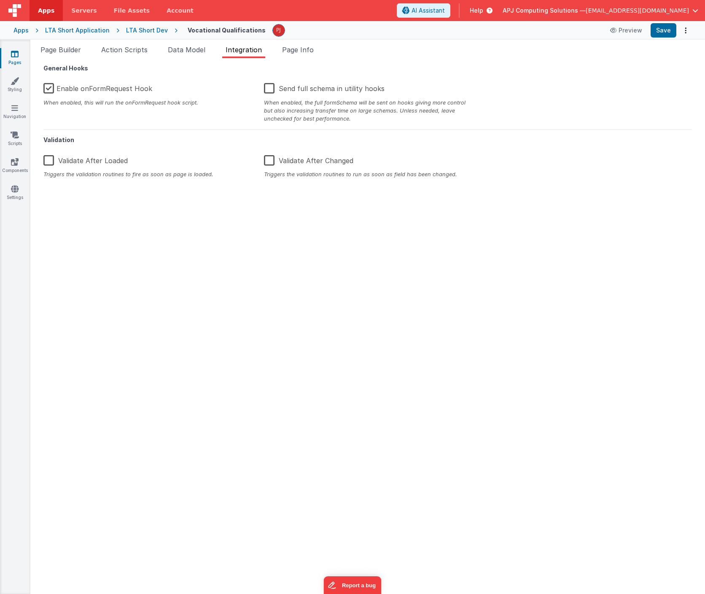
click at [45, 88] on label "Enable onFormRequest Hook" at bounding box center [97, 87] width 109 height 18
click at [0, 0] on input "Enable onFormRequest Hook" at bounding box center [0, 0] width 0 height 0
click at [51, 88] on label "Enable onFormRequest Hook" at bounding box center [98, 87] width 110 height 18
click at [0, 0] on input "Enable onFormRequest Hook" at bounding box center [0, 0] width 0 height 0
click at [61, 52] on span "Page Builder" at bounding box center [60, 50] width 40 height 8
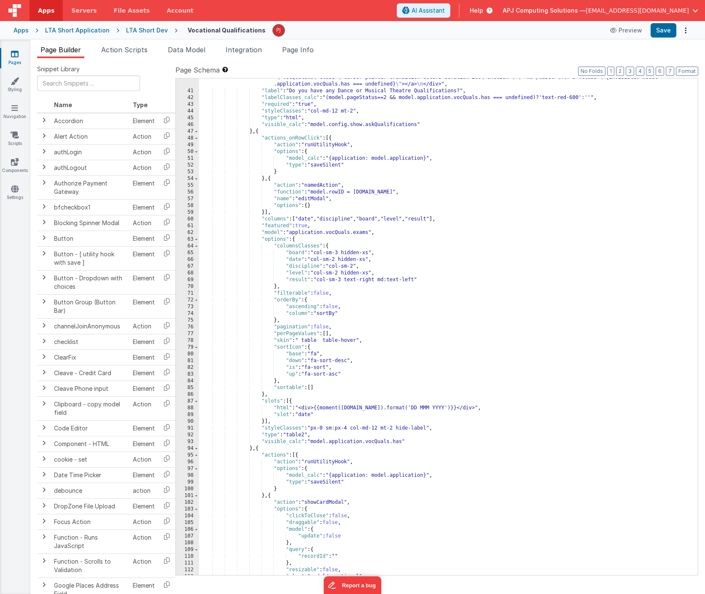
scroll to position [0, 0]
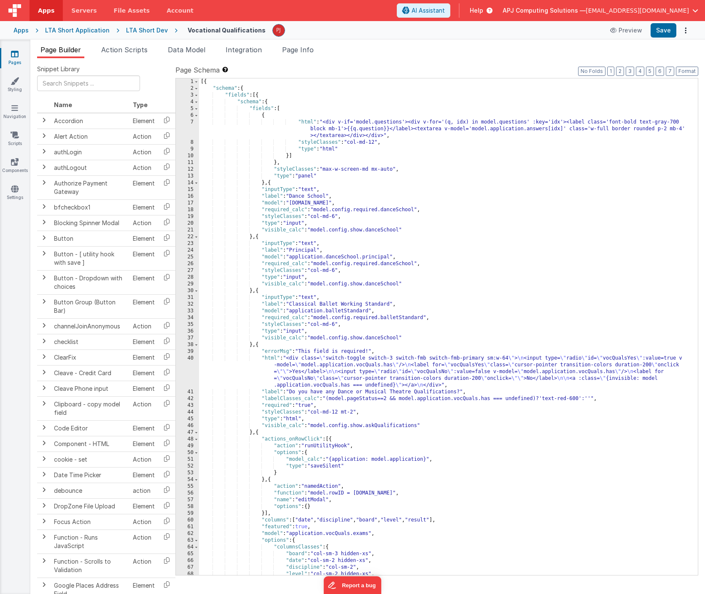
click at [293, 340] on div "[{ "schema" : { "fields" : [{ "schema" : { "fields" : [ { "html" : "<div v-if='…" at bounding box center [448, 333] width 499 height 510
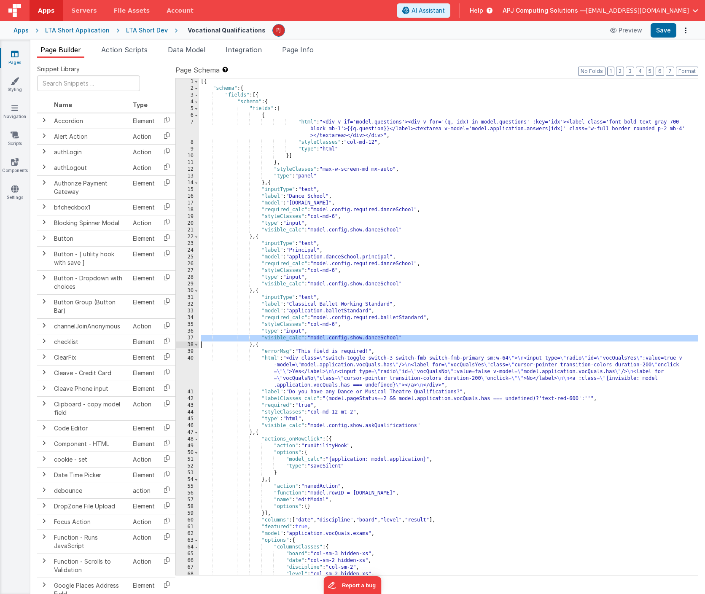
click at [350, 150] on div "[{ "schema" : { "fields" : [{ "schema" : { "fields" : [ { "html" : "<div v-if='…" at bounding box center [448, 333] width 499 height 510
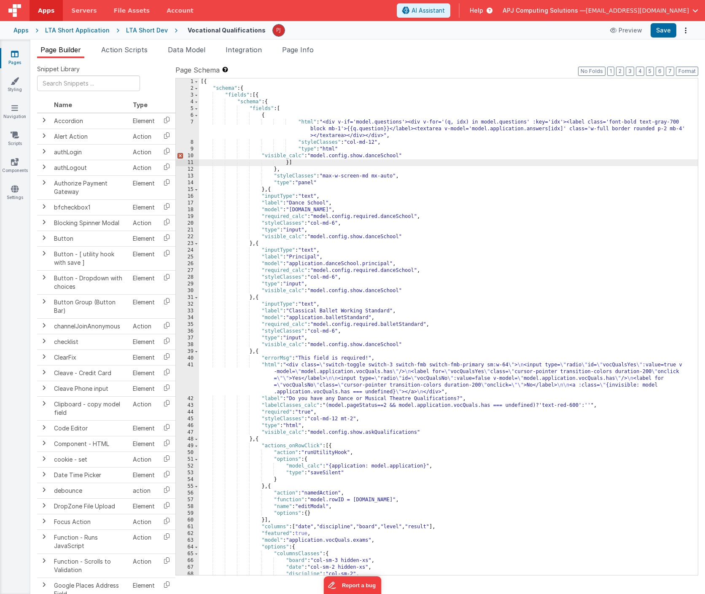
click at [380, 154] on div "[{ "schema" : { "fields" : [{ "schema" : { "fields" : [ { "html" : "<div v-if='…" at bounding box center [448, 333] width 499 height 510
click at [478, 172] on div "[{ "schema" : { "fields" : [{ "schema" : { "fields" : [ { "html" : "<div v-if='…" at bounding box center [448, 333] width 499 height 510
click at [354, 148] on div "[{ "schema" : { "fields" : [{ "schema" : { "fields" : [ { "html" : "<div v-if='…" at bounding box center [448, 333] width 499 height 510
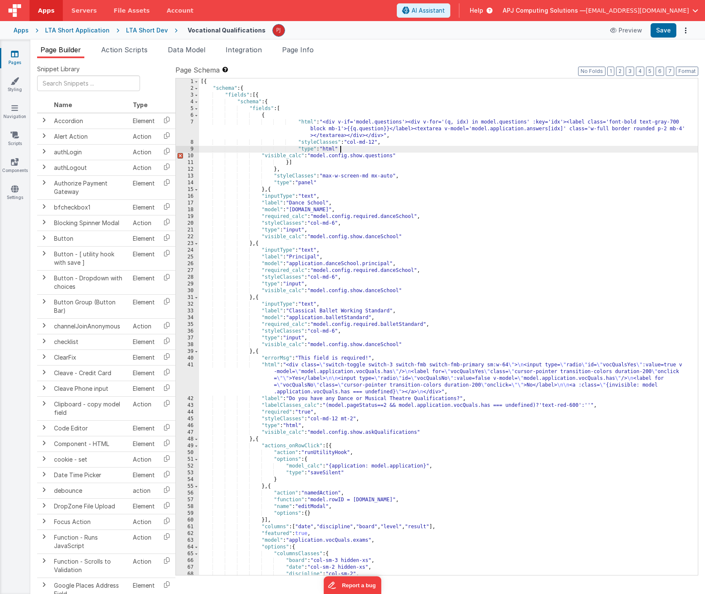
click at [402, 156] on div "[{ "schema" : { "fields" : [{ "schema" : { "fields" : [ { "html" : "<div v-if='…" at bounding box center [448, 333] width 499 height 510
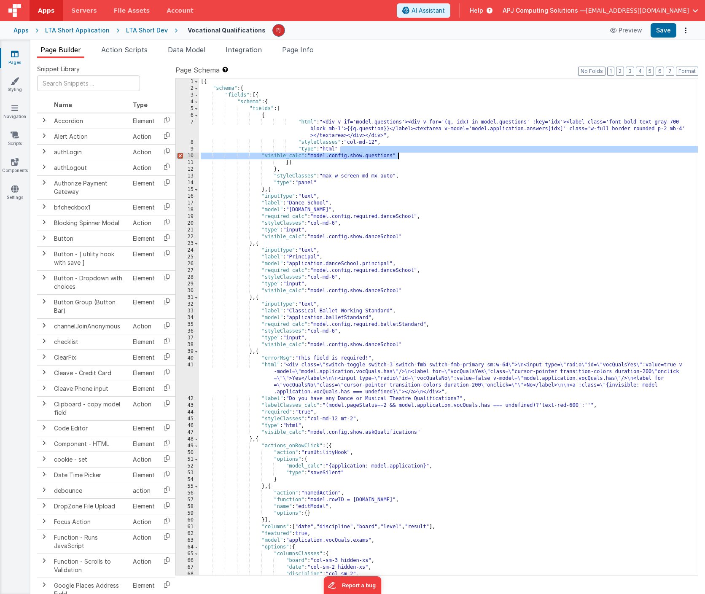
click at [352, 148] on div "[{ "schema" : { "fields" : [{ "schema" : { "fields" : [ { "html" : "<div v-if='…" at bounding box center [448, 333] width 499 height 510
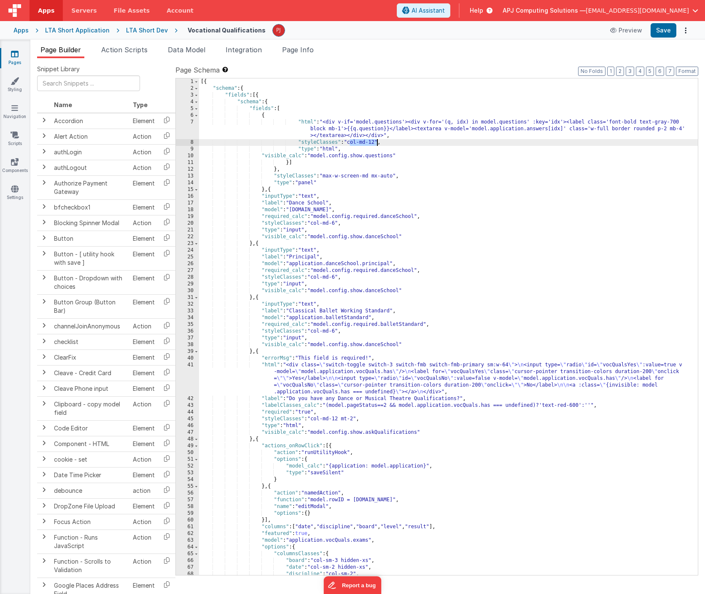
drag, startPoint x: 349, startPoint y: 142, endPoint x: 377, endPoint y: 142, distance: 28.3
click at [377, 142] on div "[{ "schema" : { "fields" : [{ "schema" : { "fields" : [ { "html" : "<div v-if='…" at bounding box center [448, 333] width 499 height 510
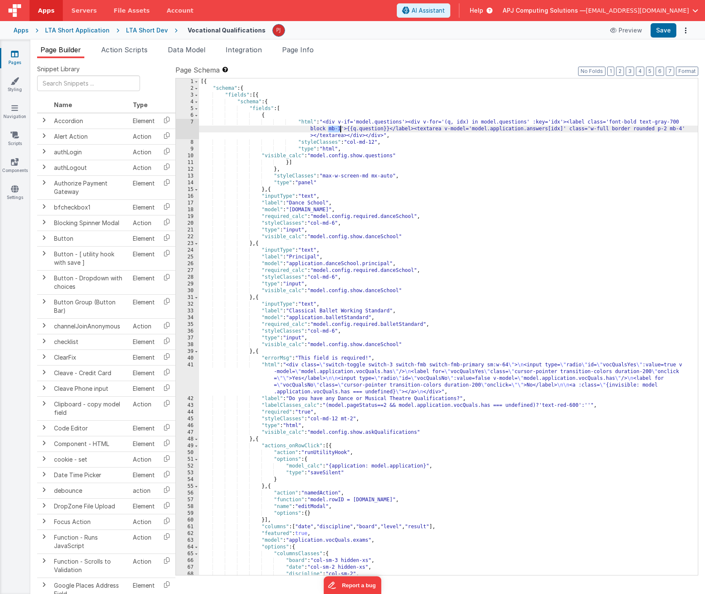
drag, startPoint x: 328, startPoint y: 130, endPoint x: 341, endPoint y: 129, distance: 12.7
click at [341, 129] on div "[{ "schema" : { "fields" : [{ "schema" : { "fields" : [ { "html" : "<div v-if='…" at bounding box center [448, 333] width 499 height 510
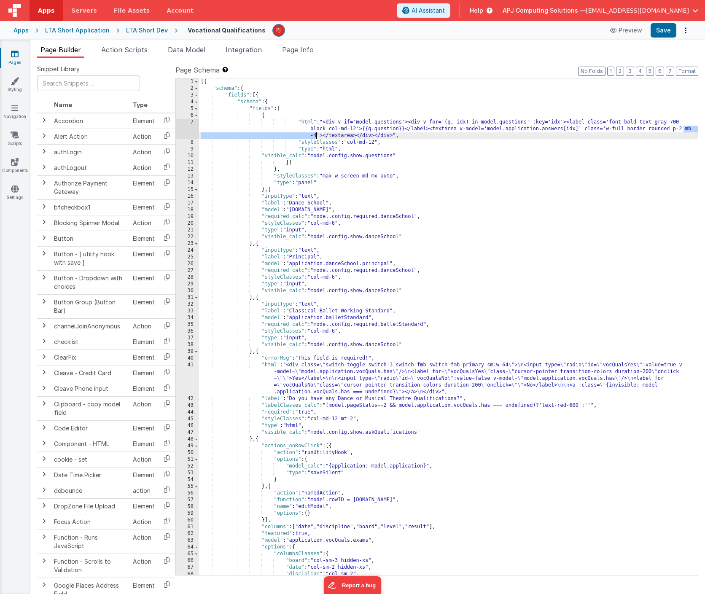
drag, startPoint x: 684, startPoint y: 129, endPoint x: 316, endPoint y: 137, distance: 367.6
click at [316, 137] on div "[{ "schema" : { "fields" : [{ "schema" : { "fields" : [ { "html" : "<div v-if='…" at bounding box center [448, 333] width 499 height 510
click at [667, 30] on button "Save" at bounding box center [663, 30] width 26 height 14
click at [288, 109] on div "[{ "schema" : { "fields" : [{ "schema" : { "fields" : [ { "html" : "<div v-if='…" at bounding box center [448, 333] width 499 height 510
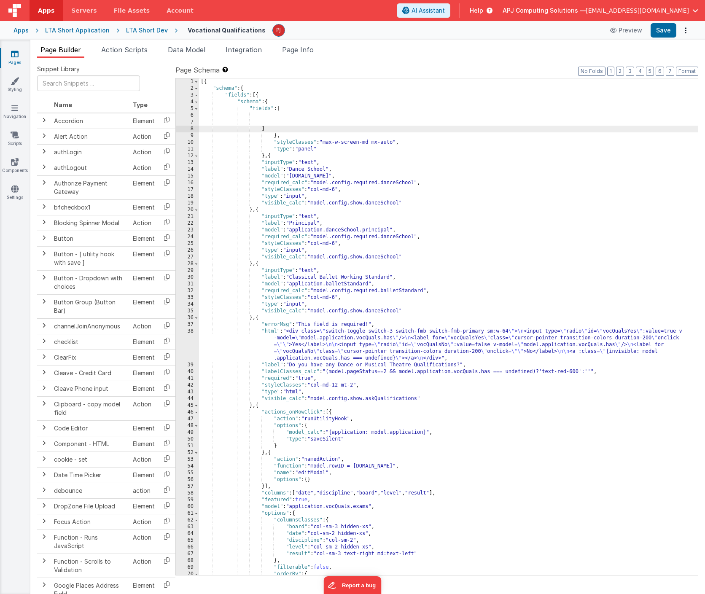
click at [266, 119] on div "[{ "schema" : { "fields" : [{ "schema" : { "fields" : [ ] } , "styleClasses" : …" at bounding box center [448, 333] width 499 height 510
click at [90, 86] on input "text" at bounding box center [88, 83] width 103 height 16
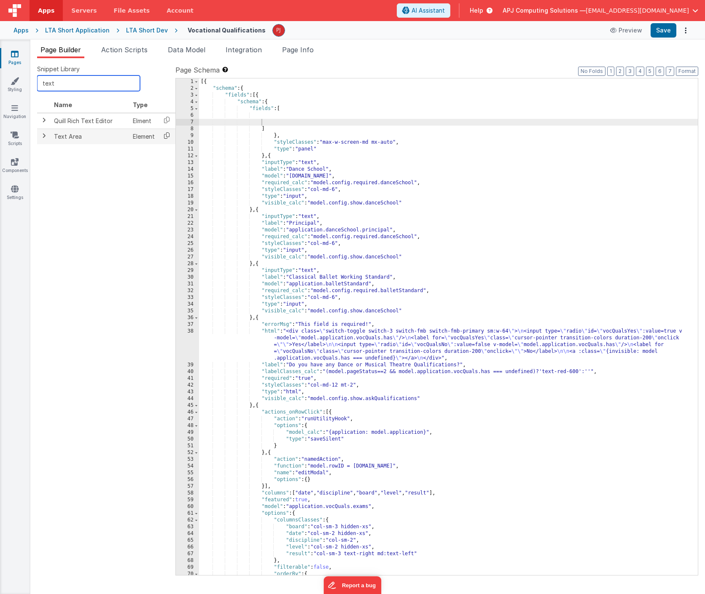
type input "text"
click at [166, 136] on icon at bounding box center [166, 135] width 17 height 13
click at [270, 115] on div "[{ "schema" : { "fields" : [{ "schema" : { "fields" : [ ] } , "styleClasses" : …" at bounding box center [448, 333] width 499 height 510
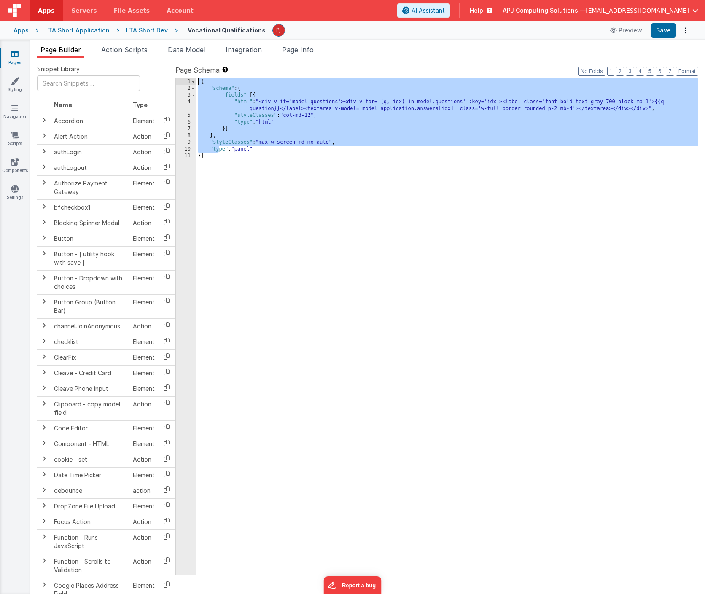
drag, startPoint x: 218, startPoint y: 152, endPoint x: 195, endPoint y: 62, distance: 92.9
click at [195, 62] on div "Snippet Library Name Type Accordion Element Alert Action Action authLogin Actio…" at bounding box center [367, 332] width 674 height 549
click at [239, 185] on div "[{ "schema" : { "fields" : [{ "html" : "<div v-if='model.questions'><div v-for=…" at bounding box center [447, 333] width 502 height 510
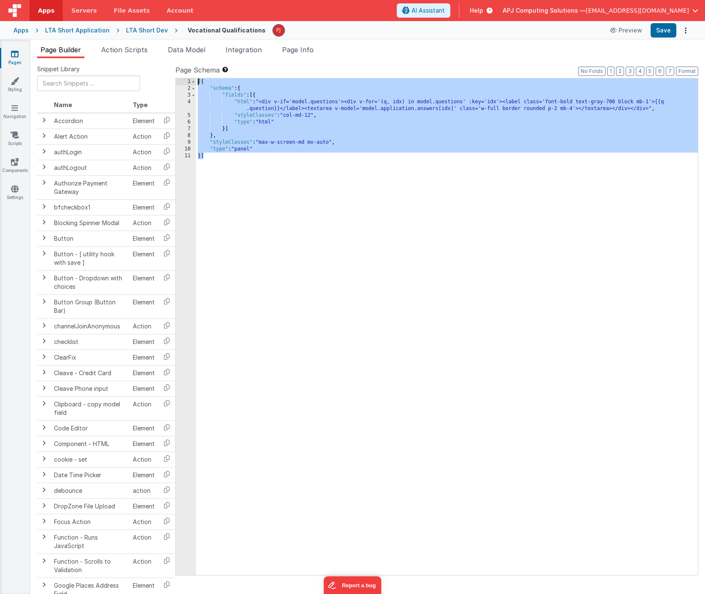
drag, startPoint x: 215, startPoint y: 156, endPoint x: 195, endPoint y: 74, distance: 83.8
click at [195, 74] on div "Page Schema Shortcuts: Find: command-f Fold: command-option-L Unfold: command-o…" at bounding box center [436, 320] width 523 height 510
click at [341, 297] on div "[{ "schema" : { "fields" : [{ "html" : "<div v-if='model.questions'><div v-for=…" at bounding box center [447, 333] width 502 height 510
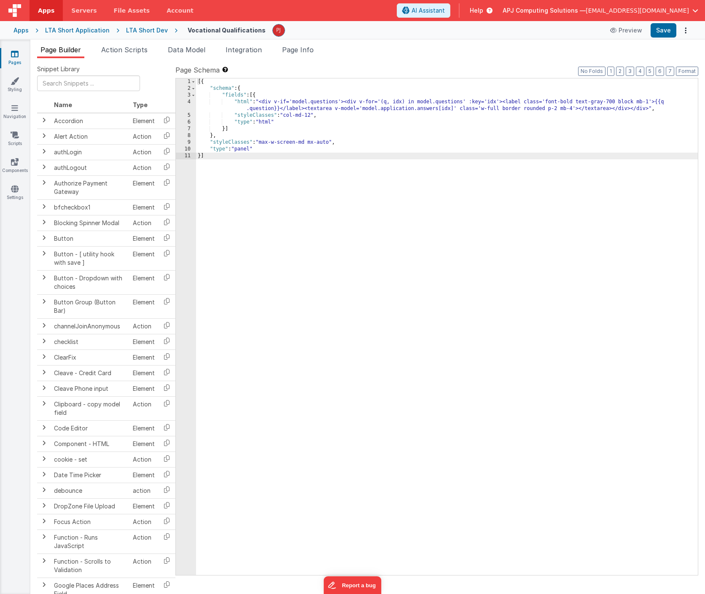
click at [374, 236] on div "[{ "schema" : { "fields" : [{ "html" : "<div v-if='model.questions'><div v-for=…" at bounding box center [447, 333] width 502 height 510
click at [687, 29] on button "Options" at bounding box center [686, 30] width 12 height 12
click at [654, 64] on link "Rollback" at bounding box center [654, 64] width 74 height 16
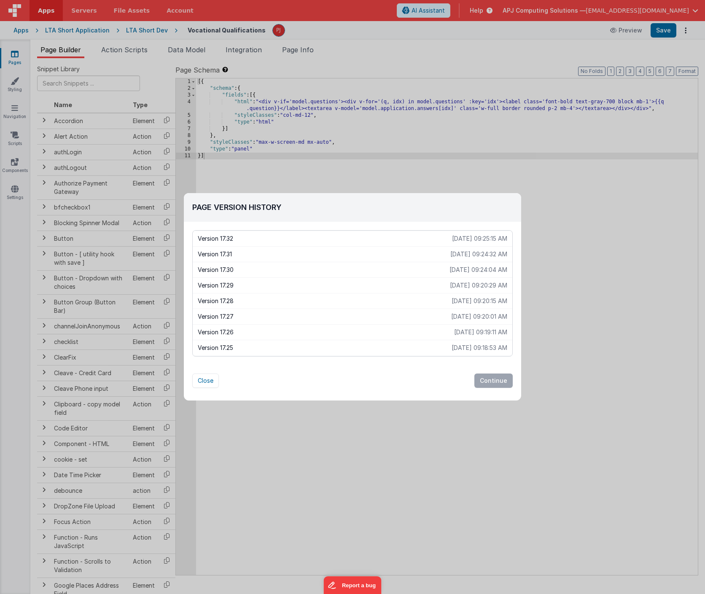
click at [218, 285] on p "Version 17.29" at bounding box center [324, 285] width 252 height 8
click at [494, 380] on button "Continue" at bounding box center [493, 380] width 38 height 14
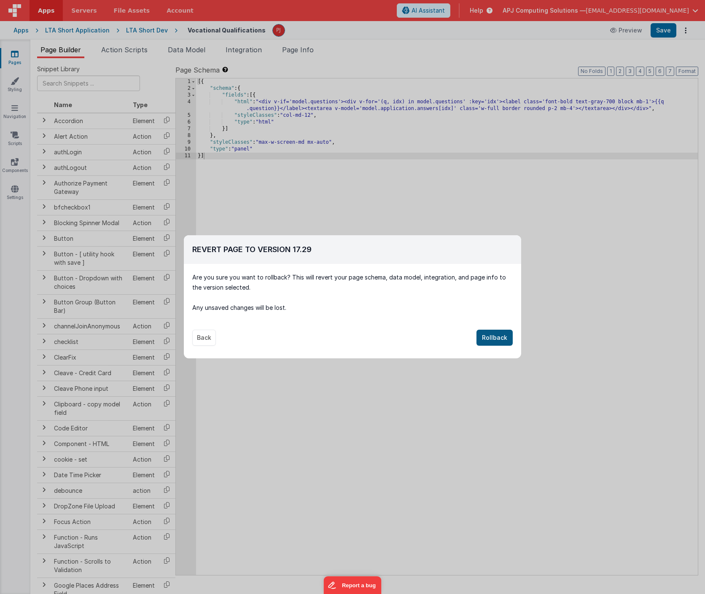
click at [493, 338] on button "Rollback" at bounding box center [494, 338] width 36 height 16
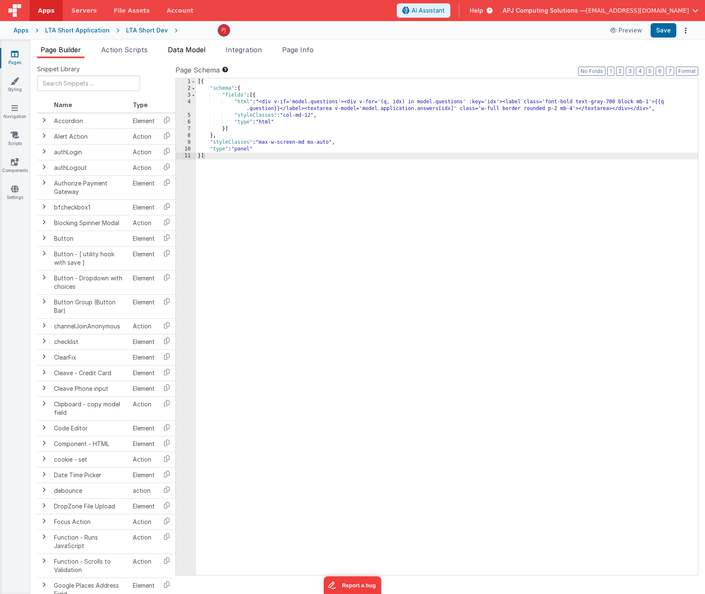
click at [189, 48] on span "Data Model" at bounding box center [187, 50] width 38 height 8
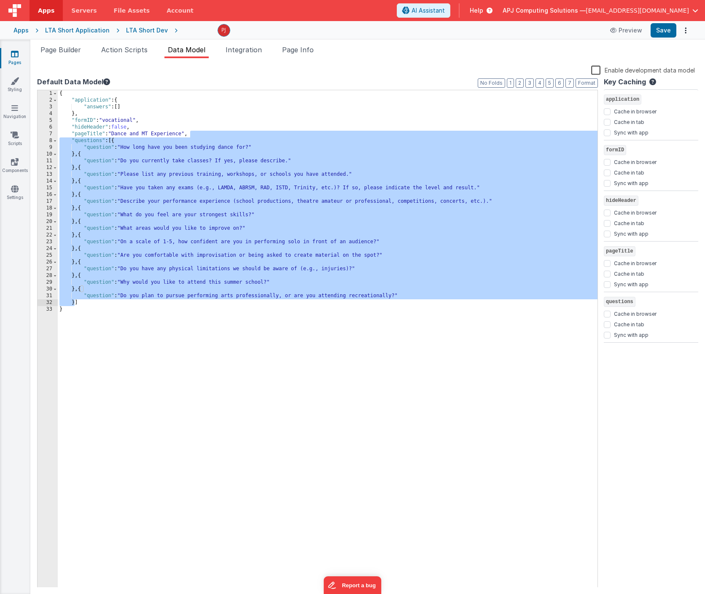
drag, startPoint x: 196, startPoint y: 135, endPoint x: 74, endPoint y: 304, distance: 208.4
click at [74, 304] on div "{ "application" : { "answers" : [ ] } , "formID" : "vocational" , "hideHeader" …" at bounding box center [328, 345] width 540 height 510
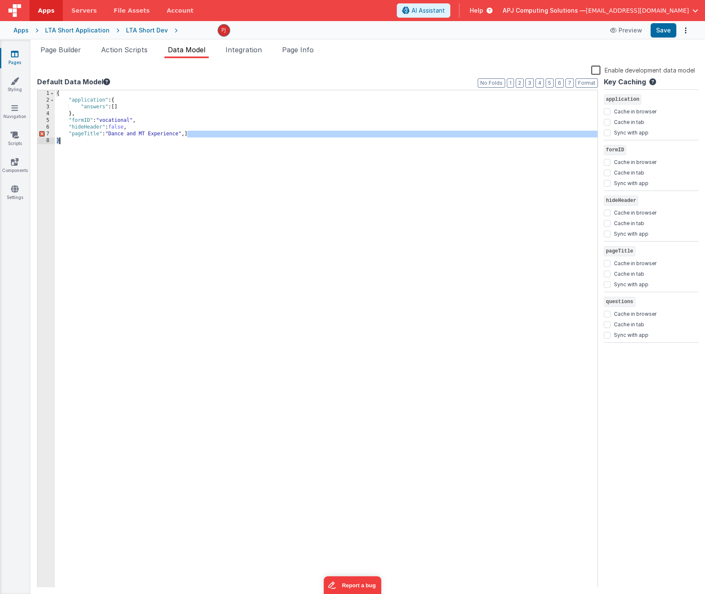
click at [250, 168] on div "{ "application" : { "answers" : [ ] } , "formID" : "vocational" , "hideHeader" …" at bounding box center [326, 345] width 543 height 510
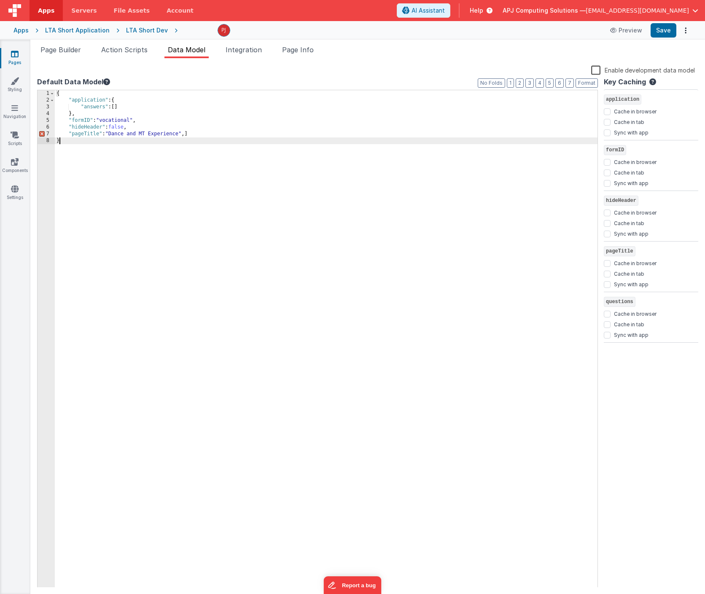
click at [187, 135] on div "{ "application" : { "answers" : [ ] } , "formID" : "vocational" , "hideHeader" …" at bounding box center [326, 345] width 543 height 510
click at [168, 175] on div "{ "application" : { "answers" : [ ] } , "formID" : "vocational" , "hideHeader" …" at bounding box center [328, 345] width 540 height 510
click at [75, 141] on div "{ "application" : { "answers" : [ ] } , "formID" : "vocational" , "hideHeader" …" at bounding box center [328, 345] width 540 height 510
click at [128, 179] on div "{ "application" : { "answers" : [ ] } , "formID" : "vocational" , "hideHeader" …" at bounding box center [328, 345] width 540 height 510
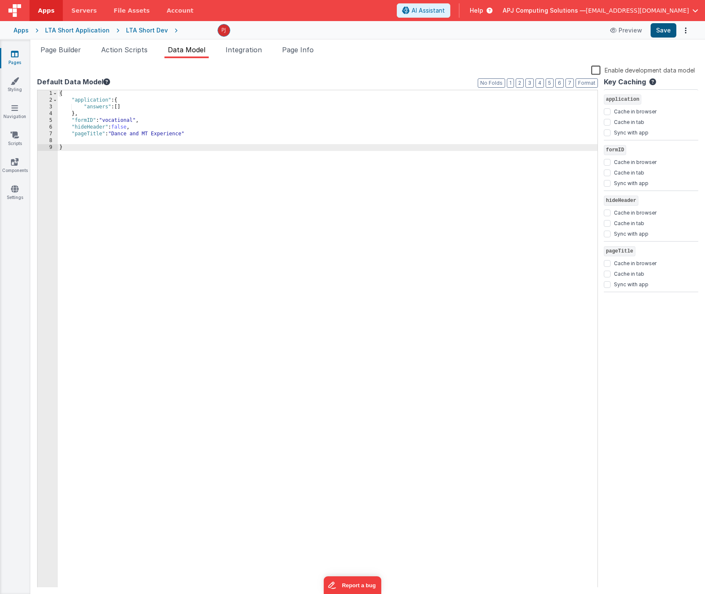
click at [665, 31] on button "Save" at bounding box center [663, 30] width 26 height 14
click at [60, 50] on span "Page Builder" at bounding box center [60, 50] width 40 height 8
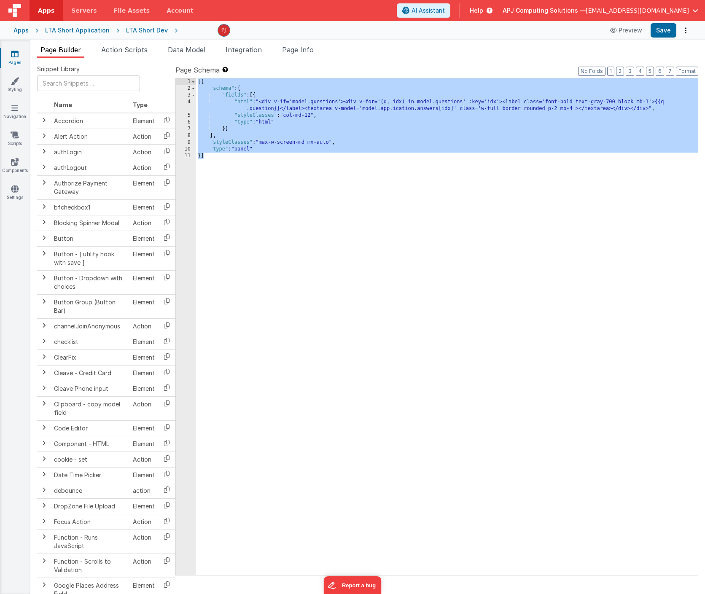
drag, startPoint x: 234, startPoint y: 175, endPoint x: 193, endPoint y: 75, distance: 107.6
click at [193, 75] on div "Page Schema Shortcuts: Find: command-f Fold: command-option-L Unfold: command-o…" at bounding box center [436, 320] width 523 height 510
click at [341, 284] on div "[{ "schema" : { "fields" : [{ "html" : "<div v-if='model.questions'><div v-for=…" at bounding box center [447, 333] width 502 height 510
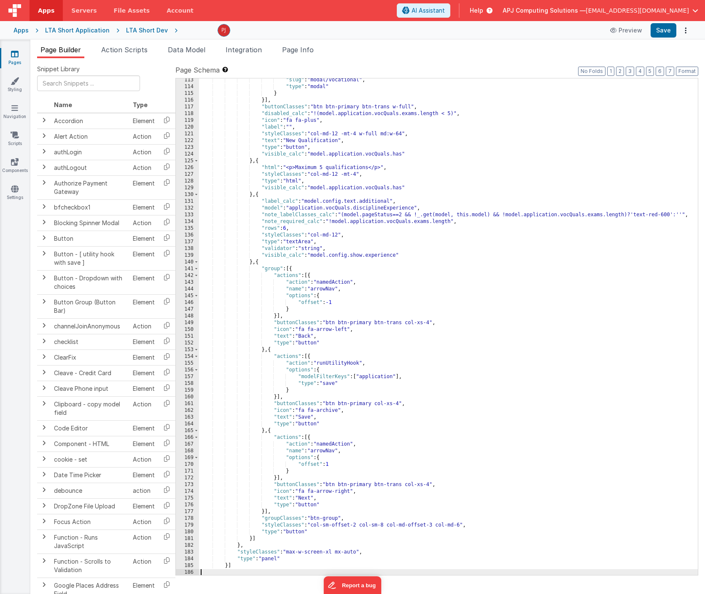
scroll to position [797, 0]
click at [414, 99] on div ""slug" : "modal/vocational" , "type" : "modal" } }] , "buttonClasses" : "btn bt…" at bounding box center [448, 332] width 499 height 510
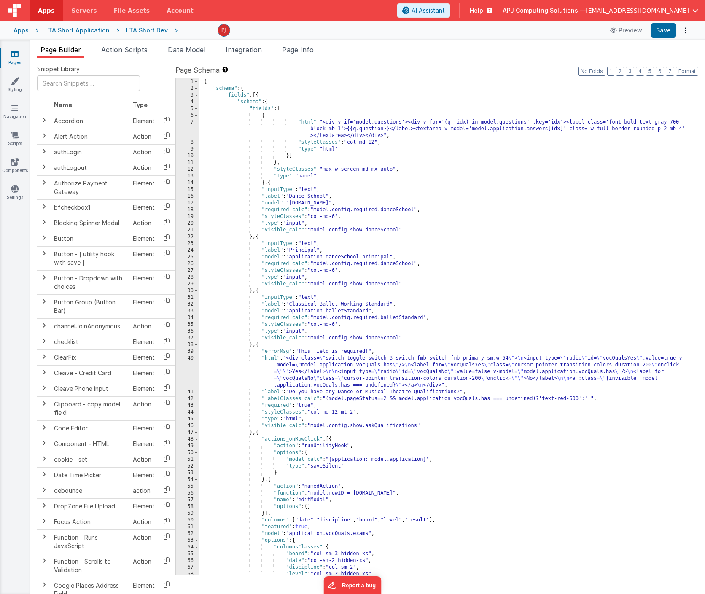
click at [336, 266] on div "[{ "schema" : { "fields" : [{ "schema" : { "fields" : [ { "html" : "<div v-if='…" at bounding box center [448, 333] width 499 height 510
drag, startPoint x: 312, startPoint y: 217, endPoint x: 334, endPoint y: 218, distance: 21.5
click at [334, 218] on div "[{ "schema" : { "fields" : [{ "schema" : { "fields" : [ { "html" : "<div v-if='…" at bounding box center [448, 333] width 499 height 510
drag, startPoint x: 327, startPoint y: 131, endPoint x: 338, endPoint y: 131, distance: 11.0
click at [338, 131] on div "[{ "schema" : { "fields" : [{ "schema" : { "fields" : [ { "html" : "<div v-if='…" at bounding box center [448, 333] width 499 height 510
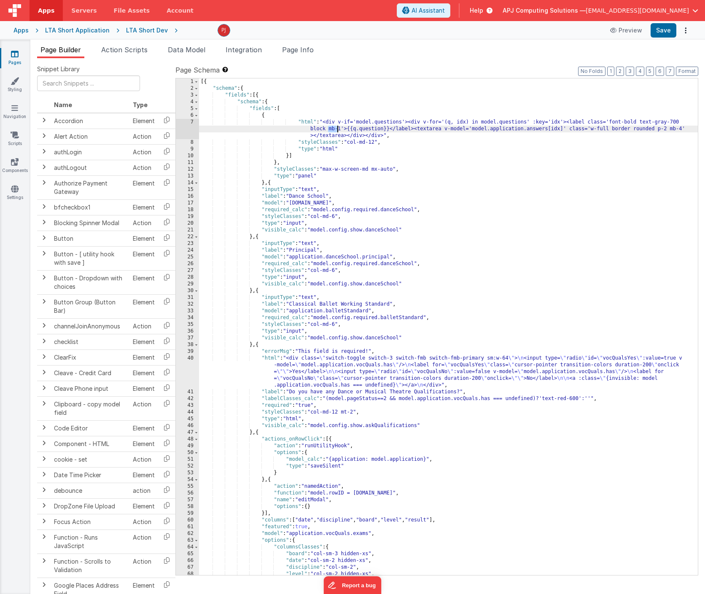
paste textarea
drag, startPoint x: 328, startPoint y: 129, endPoint x: 355, endPoint y: 129, distance: 26.1
click at [355, 129] on div "[{ "schema" : { "fields" : [{ "schema" : { "fields" : [ { "html" : "<div v-if='…" at bounding box center [448, 333] width 499 height 510
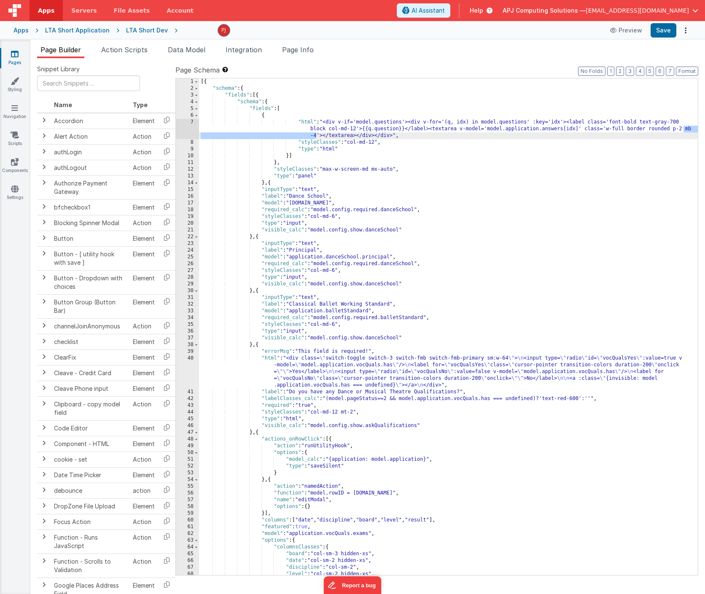
drag, startPoint x: 683, startPoint y: 130, endPoint x: 316, endPoint y: 136, distance: 366.8
click at [316, 136] on div "[{ "schema" : { "fields" : [{ "schema" : { "fields" : [ { "html" : "<div v-if='…" at bounding box center [448, 333] width 499 height 510
click at [662, 30] on button "Save" at bounding box center [663, 30] width 26 height 14
click at [263, 113] on div "[{ "schema" : { "fields" : [{ "schema" : { "fields" : [ { "html" : "<div v-if='…" at bounding box center [448, 333] width 499 height 510
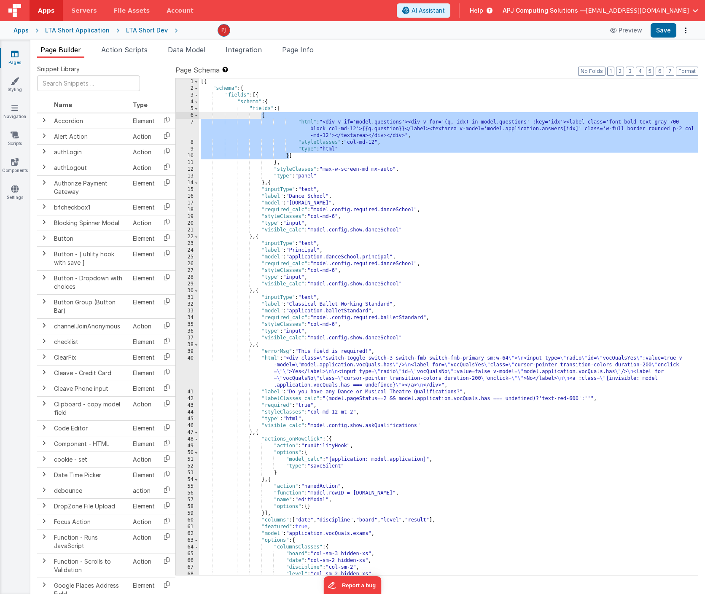
click at [309, 162] on div "[{ "schema" : { "fields" : [{ "schema" : { "fields" : [ { "html" : "<div v-if='…" at bounding box center [448, 333] width 499 height 510
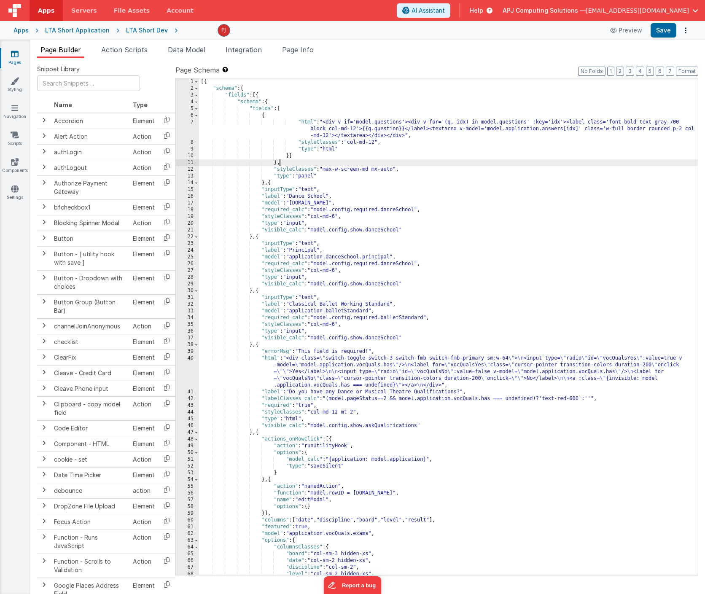
click at [293, 153] on div "[{ "schema" : { "fields" : [{ "schema" : { "fields" : [ { "html" : "<div v-if='…" at bounding box center [448, 333] width 499 height 510
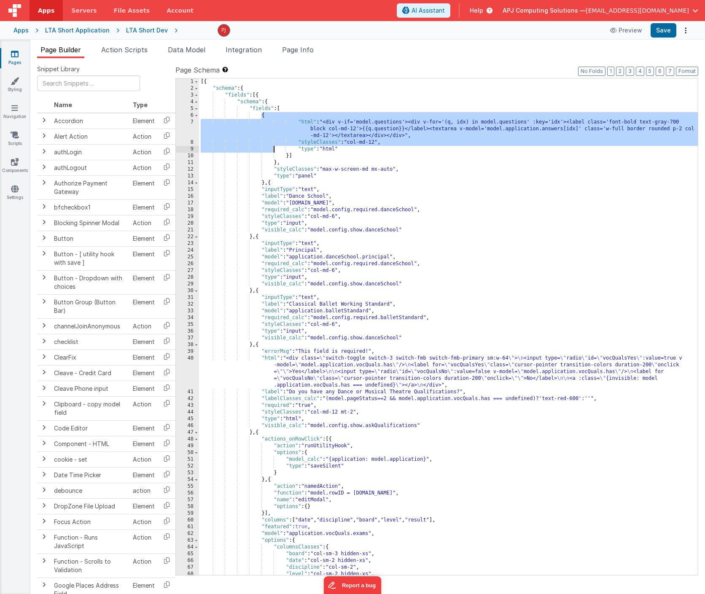
drag, startPoint x: 261, startPoint y: 114, endPoint x: 274, endPoint y: 150, distance: 38.1
click at [274, 150] on div "[{ "schema" : { "fields" : [{ "schema" : { "fields" : [ { "html" : "<div v-if='…" at bounding box center [448, 333] width 499 height 510
click at [267, 183] on div "[{ "schema" : { "fields" : [{ "schema" : { "fields" : [ { "html" : "<div v-if='…" at bounding box center [448, 333] width 499 height 510
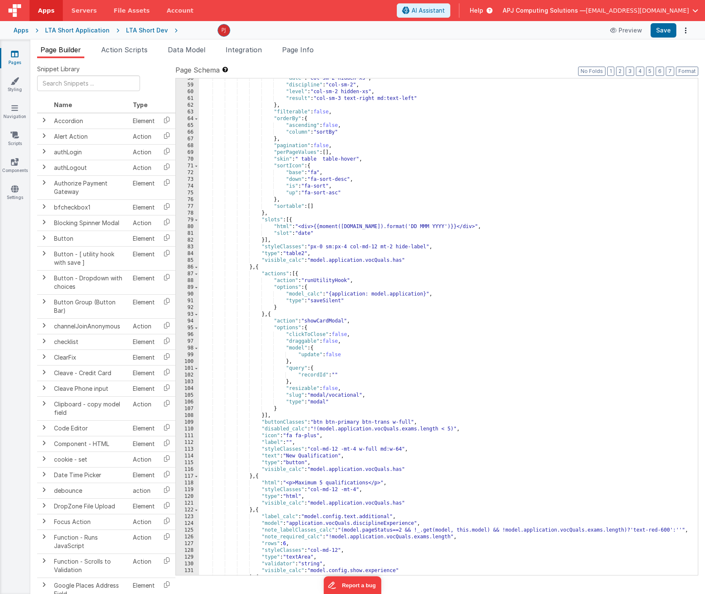
scroll to position [731, 0]
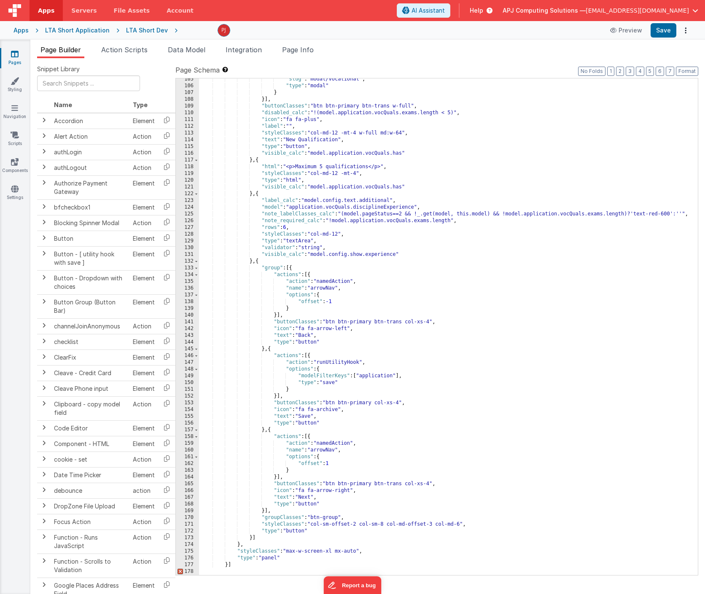
click at [212, 571] on div ""slug" : "modal/vocational" , "type" : "modal" } }] , "buttonClasses" : "btn bt…" at bounding box center [448, 331] width 499 height 510
click at [290, 563] on div ""slug" : "modal/vocational" , "type" : "modal" } }] , "buttonClasses" : "btn bt…" at bounding box center [448, 331] width 499 height 510
click at [203, 572] on div ""slug" : "modal/vocational" , "type" : "modal" } }] , "buttonClasses" : "btn bt…" at bounding box center [448, 331] width 499 height 510
click at [314, 329] on div ""slug" : "modal/vocational" , "type" : "modal" } }] , "buttonClasses" : "btn bt…" at bounding box center [448, 331] width 499 height 510
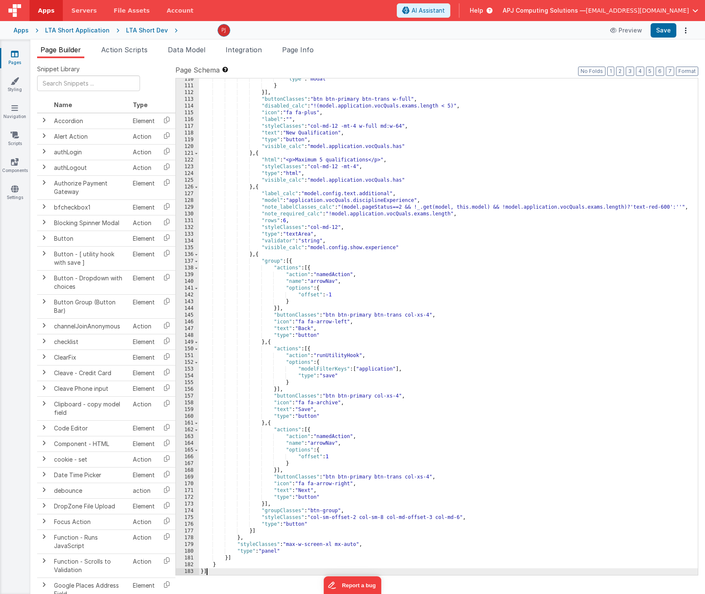
scroll to position [778, 0]
click at [662, 30] on button "Save" at bounding box center [663, 30] width 26 height 14
click at [375, 139] on div ""type" : "modal" } }] , "buttonClasses" : "btn btn-primary btn-trans w-full" , …" at bounding box center [448, 332] width 499 height 510
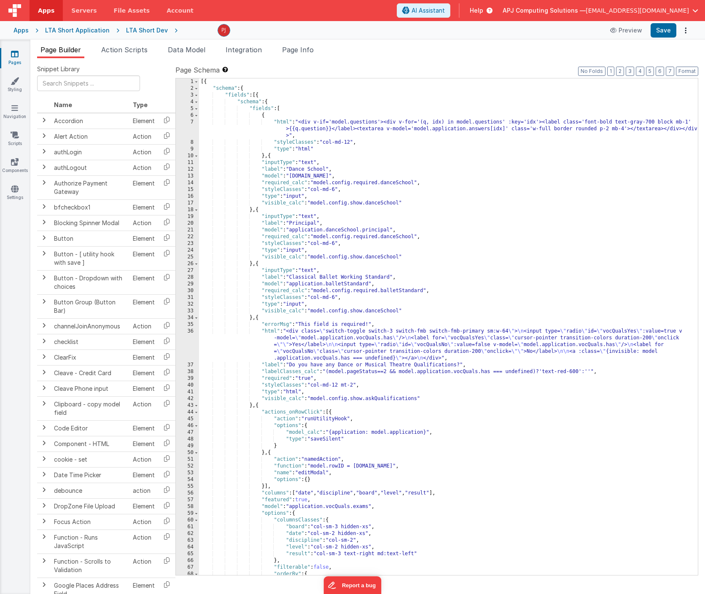
scroll to position [0, 0]
click at [687, 70] on button "Format" at bounding box center [687, 71] width 22 height 9
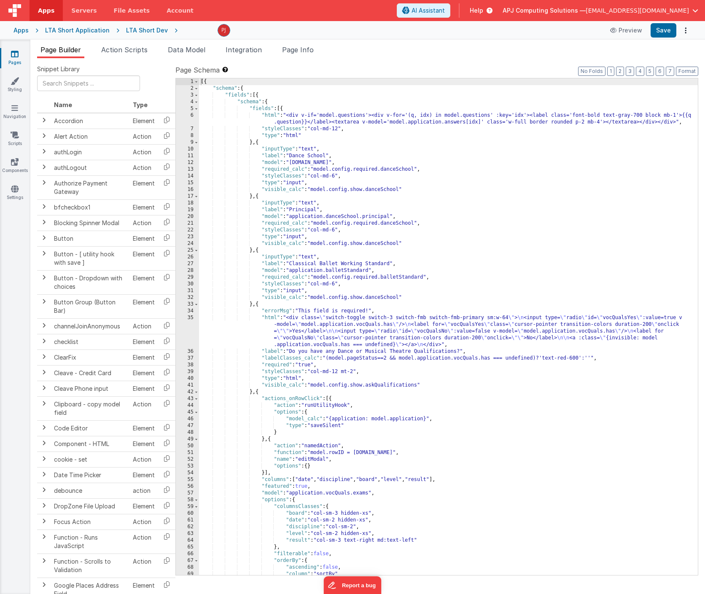
click at [503, 143] on div "[{ "schema" : { "fields" : [{ "schema" : { "fields" : [{ "html" : "<div v-if='m…" at bounding box center [448, 333] width 499 height 510
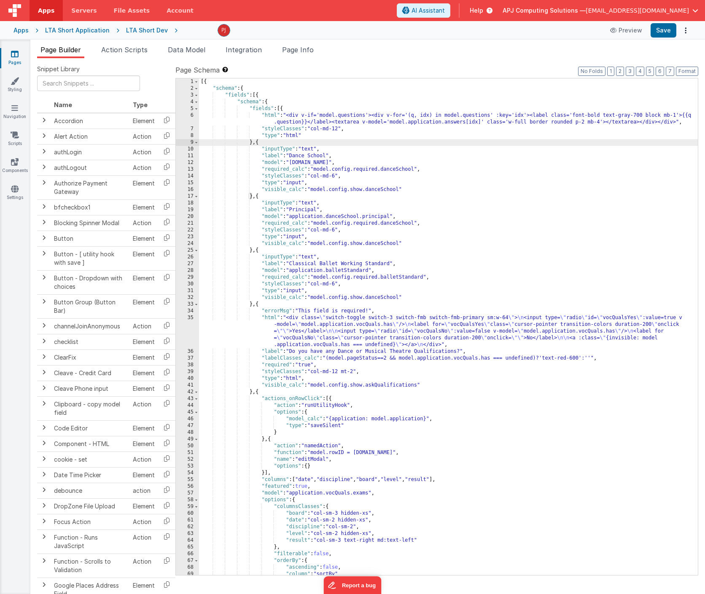
click at [513, 181] on div "[{ "schema" : { "fields" : [{ "schema" : { "fields" : [{ "html" : "<div v-if='m…" at bounding box center [448, 333] width 499 height 510
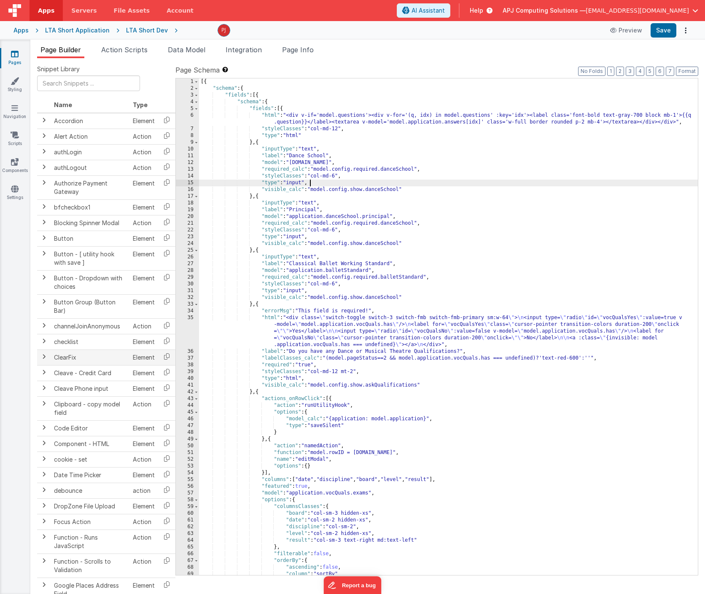
click at [44, 356] on span at bounding box center [43, 356] width 7 height 7
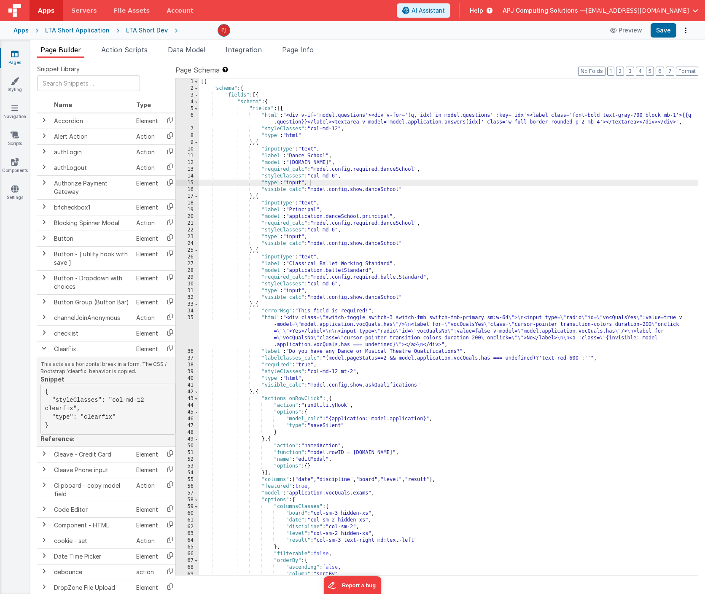
drag, startPoint x: 60, startPoint y: 393, endPoint x: 48, endPoint y: 432, distance: 41.1
click at [48, 432] on pre "{ "styleClasses": "col-md-12 clearfix", "type": "clearfix" }" at bounding box center [107, 409] width 135 height 51
copy pre "{ "styleClasses": "col-md-12 clearfix", "type": "clearfix" }"
click at [341, 140] on div "[{ "schema" : { "fields" : [{ "schema" : { "fields" : [{ "html" : "<div v-if='m…" at bounding box center [448, 333] width 499 height 510
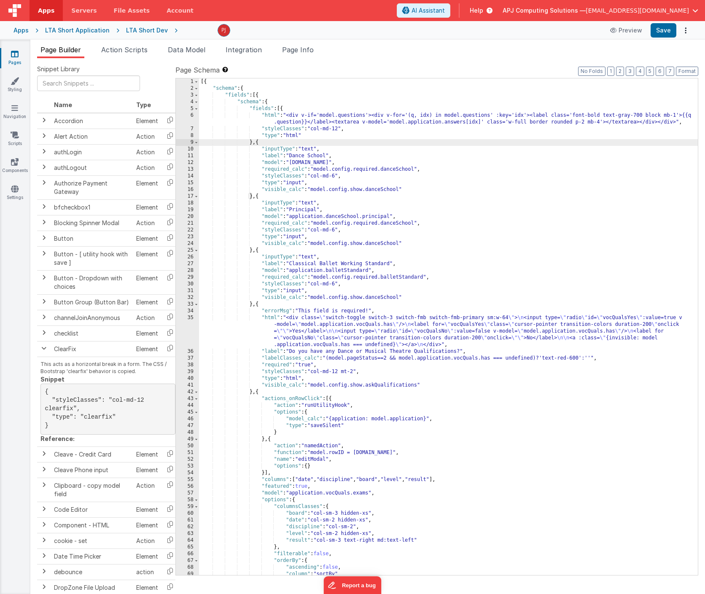
click at [283, 109] on div "[{ "schema" : { "fields" : [{ "schema" : { "fields" : [{ "html" : "<div v-if='m…" at bounding box center [448, 333] width 499 height 510
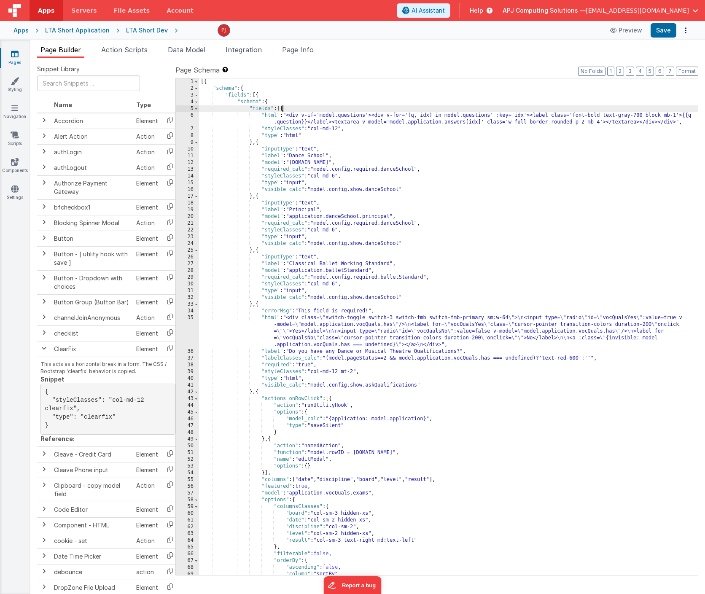
click at [283, 109] on div "[{ "schema" : { "fields" : [{ "schema" : { "fields" : [{ "html" : "<div v-if='m…" at bounding box center [448, 333] width 499 height 510
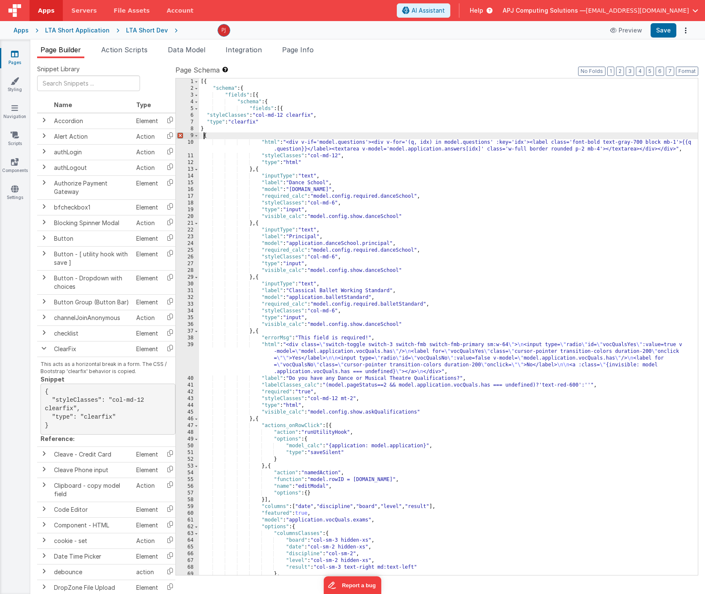
click at [218, 127] on div "[{ "schema" : { "fields" : [{ "schema" : { "fields" : [{ "styleClasses" : "col-…" at bounding box center [448, 333] width 499 height 510
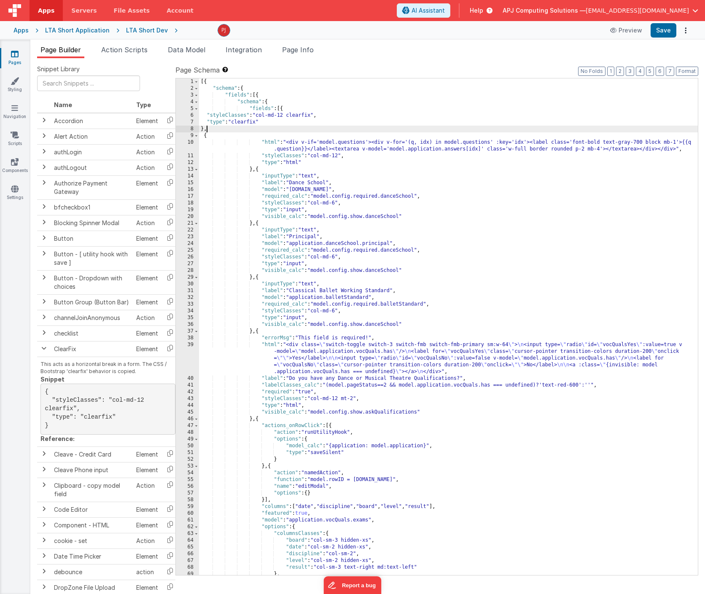
click at [286, 218] on div "[{ "schema" : { "fields" : [{ "schema" : { "fields" : [{ "styleClasses" : "col-…" at bounding box center [448, 333] width 499 height 510
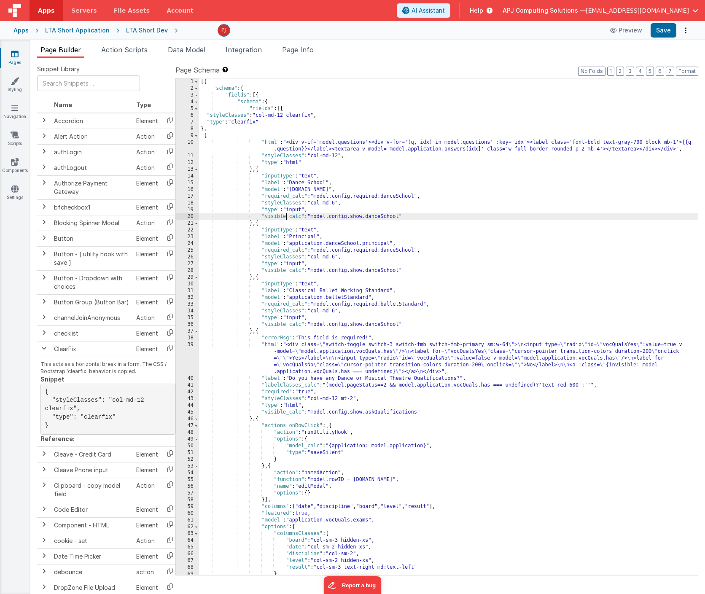
click at [286, 218] on div "[{ "schema" : { "fields" : [{ "schema" : { "fields" : [{ "styleClasses" : "col-…" at bounding box center [448, 333] width 499 height 510
click at [309, 163] on div "[{ "schema" : { "fields" : [{ "schema" : { "fields" : [{ "styleClasses" : "col-…" at bounding box center [448, 333] width 499 height 510
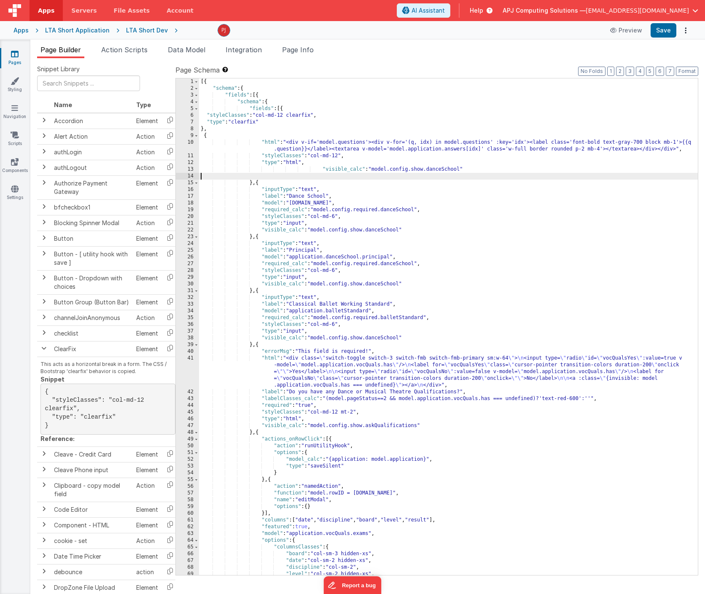
click at [442, 167] on div "[{ "schema" : { "fields" : [{ "schema" : { "fields" : [{ "styleClasses" : "col-…" at bounding box center [448, 333] width 499 height 510
click at [303, 171] on div "[{ "schema" : { "fields" : [{ "schema" : { "fields" : [{ "styleClasses" : "col-…" at bounding box center [448, 333] width 499 height 510
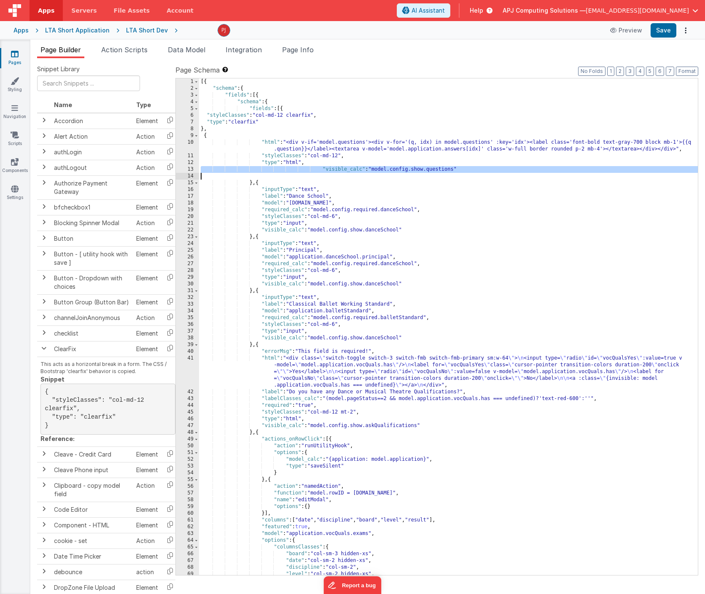
click at [268, 122] on div "[{ "schema" : { "fields" : [{ "schema" : { "fields" : [{ "styleClasses" : "col-…" at bounding box center [448, 333] width 499 height 510
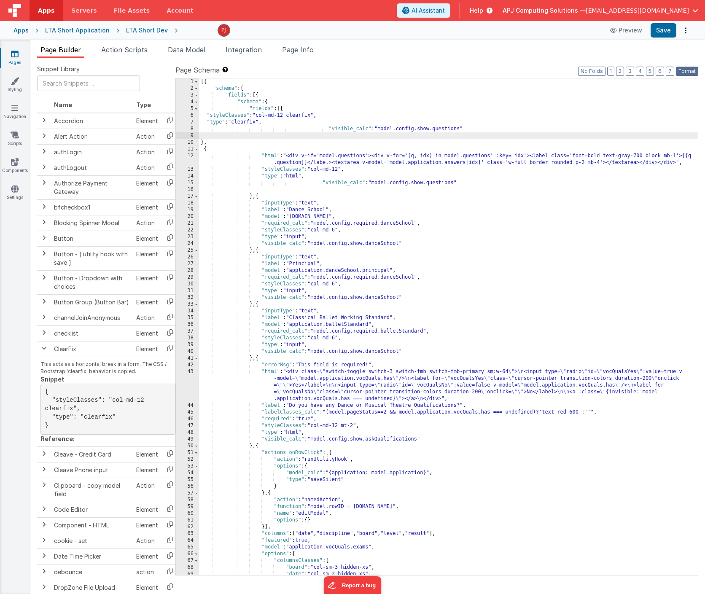
click at [684, 70] on button "Format" at bounding box center [687, 71] width 22 height 9
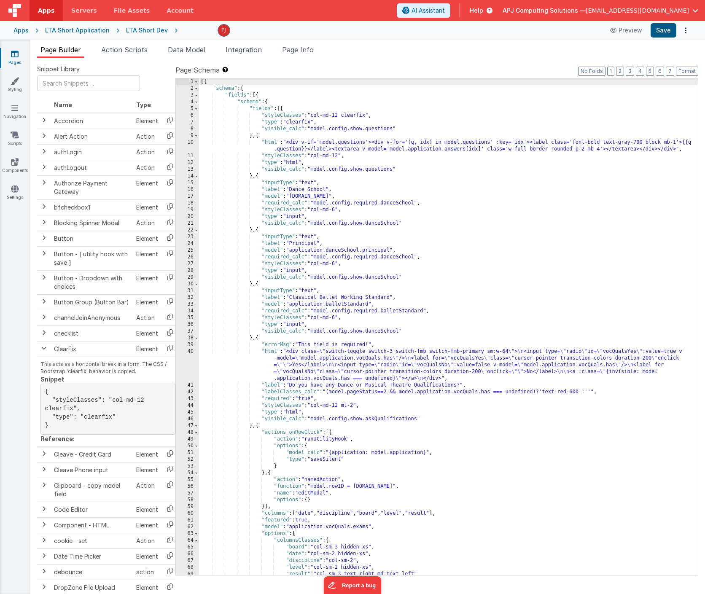
click at [662, 33] on button "Save" at bounding box center [663, 30] width 26 height 14
click at [198, 49] on span "Data Model" at bounding box center [187, 50] width 38 height 8
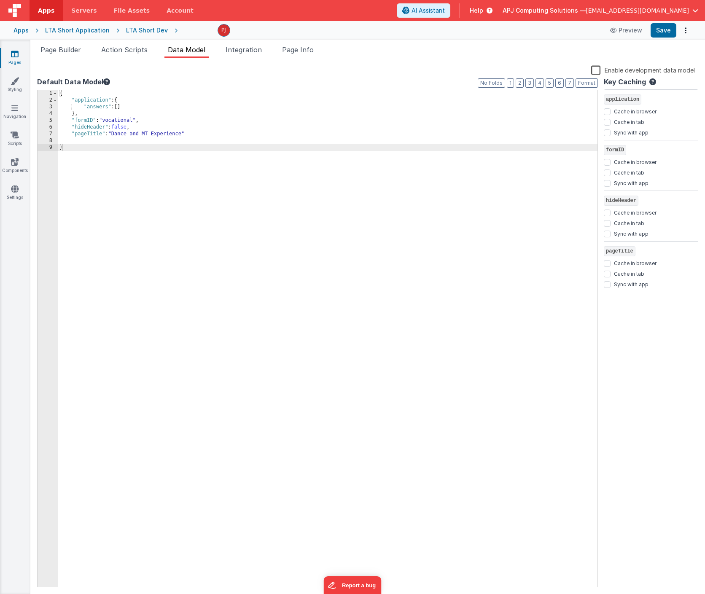
click at [133, 30] on div "LTA Short Dev" at bounding box center [147, 30] width 42 height 8
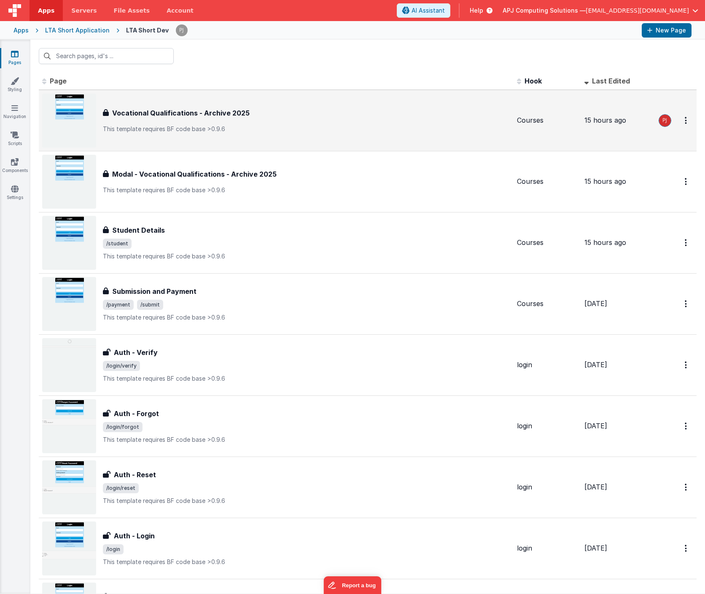
click at [132, 106] on div "Vocational Qualifications - Archive 2025 Vocational Qualifications - Archive 20…" at bounding box center [276, 121] width 468 height 54
